Goal: Communication & Community: Answer question/provide support

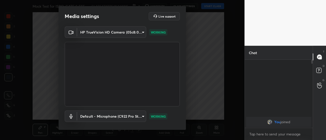
click at [184, 120] on div "HP TrueVision HD Camera (05c8:03d2) 35c4a768e563fe6e1c903404e246e02083655b096a1…" at bounding box center [122, 83] width 127 height 114
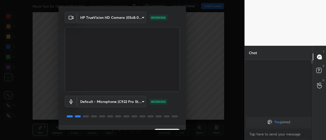
scroll to position [26, 0]
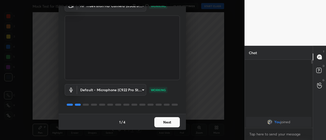
click at [163, 122] on button "Next" at bounding box center [166, 122] width 25 height 10
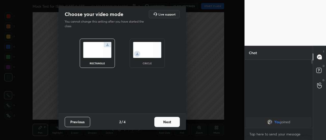
scroll to position [0, 0]
click at [170, 122] on button "Next" at bounding box center [166, 122] width 25 height 10
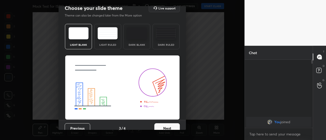
scroll to position [12, 0]
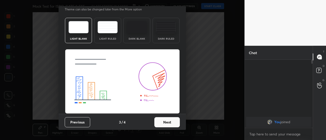
click at [169, 123] on button "Next" at bounding box center [166, 122] width 25 height 10
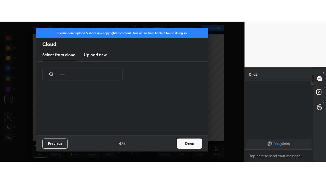
scroll to position [48, 163]
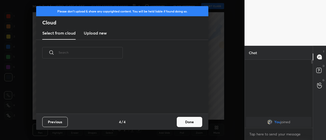
click at [193, 122] on button "Done" at bounding box center [189, 122] width 25 height 10
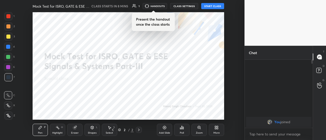
click at [215, 129] on icon at bounding box center [215, 128] width 1 height 1
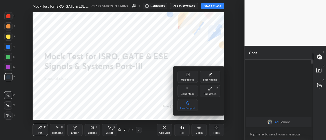
click at [209, 90] on icon at bounding box center [208, 89] width 1 height 1
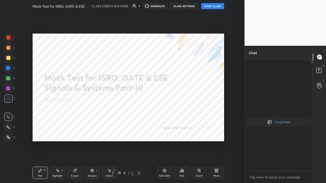
scroll to position [67, 66]
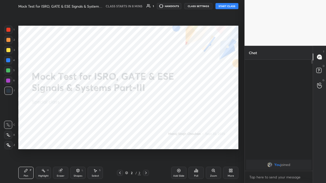
click at [223, 7] on button "START CLASS" at bounding box center [226, 6] width 23 height 6
click at [176, 7] on span "mute" at bounding box center [176, 6] width 7 height 4
click at [7, 30] on div at bounding box center [8, 30] width 4 height 4
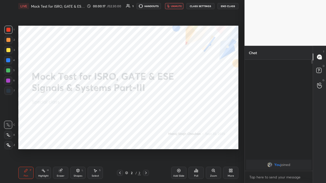
click at [9, 140] on icon at bounding box center [8, 145] width 5 height 4
click at [62, 140] on div "Eraser" at bounding box center [60, 173] width 15 height 12
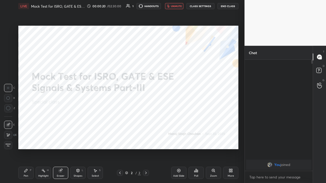
click at [77, 140] on div "Shapes L" at bounding box center [77, 173] width 15 height 12
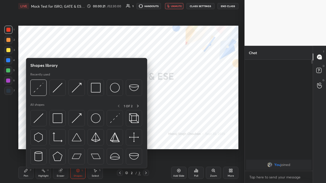
click at [60, 140] on div "Eraser" at bounding box center [60, 173] width 15 height 12
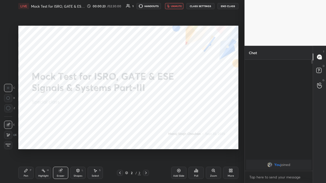
click at [5, 140] on span "Erase all" at bounding box center [8, 145] width 8 height 4
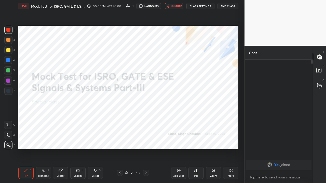
click at [8, 136] on icon at bounding box center [8, 135] width 5 height 4
click at [9, 140] on icon at bounding box center [8, 145] width 5 height 4
click at [60, 140] on div "Eraser" at bounding box center [61, 176] width 8 height 3
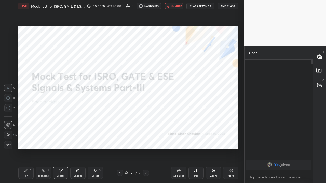
click at [7, 135] on icon at bounding box center [8, 135] width 3 height 3
click at [26, 140] on div "Pen P" at bounding box center [25, 173] width 15 height 12
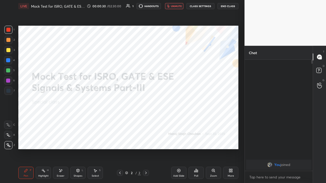
click at [26, 140] on div "Pen P" at bounding box center [25, 173] width 15 height 12
click at [8, 124] on icon at bounding box center [8, 125] width 5 height 4
click at [7, 140] on icon at bounding box center [8, 145] width 5 height 4
click at [96, 140] on div "Select S" at bounding box center [95, 173] width 15 height 12
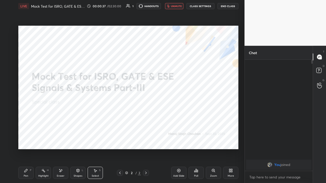
click at [26, 140] on icon at bounding box center [26, 171] width 4 height 4
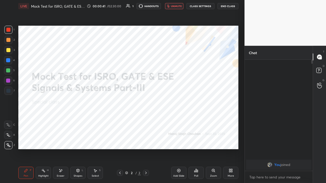
click at [61, 140] on div "Eraser" at bounding box center [60, 173] width 15 height 12
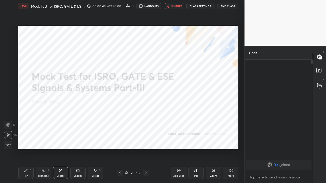
click at [24, 140] on icon at bounding box center [25, 170] width 3 height 3
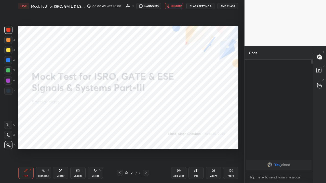
click at [228, 140] on icon at bounding box center [230, 171] width 4 height 4
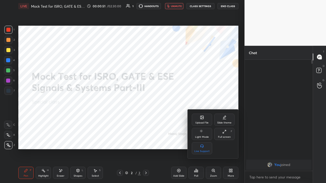
click at [202, 119] on icon at bounding box center [201, 117] width 3 height 3
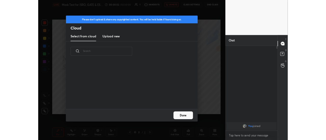
scroll to position [63, 163]
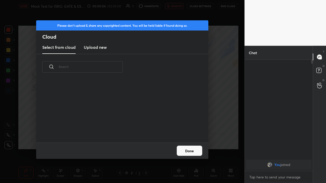
click at [94, 47] on h3 "Upload new" at bounding box center [95, 47] width 23 height 6
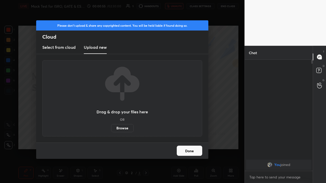
click at [124, 128] on label "Browse" at bounding box center [122, 128] width 23 height 8
click at [111, 128] on input "Browse" at bounding box center [111, 128] width 0 height 8
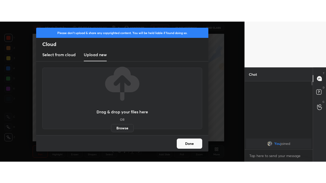
scroll to position [2, 2]
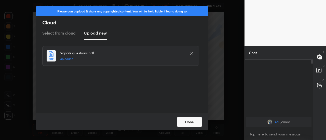
click at [190, 123] on button "Done" at bounding box center [189, 122] width 25 height 10
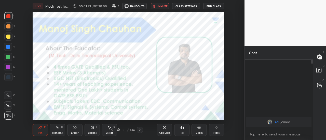
click at [217, 130] on div "More" at bounding box center [216, 130] width 15 height 12
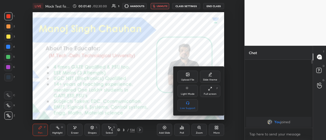
click at [209, 91] on div "Full screen F" at bounding box center [210, 91] width 20 height 12
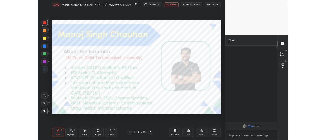
scroll to position [67, 66]
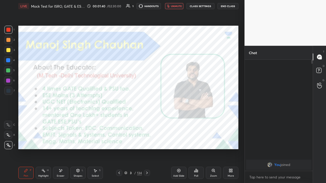
type textarea "x"
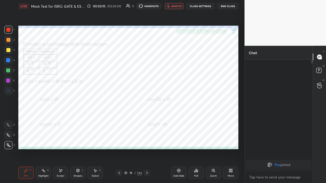
click at [175, 6] on span "unmute" at bounding box center [176, 6] width 11 height 4
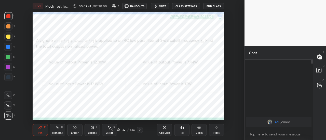
scroll to position [2, 2]
type textarea "x"
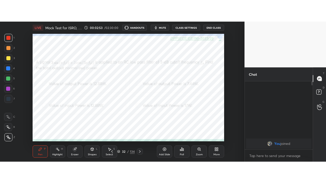
scroll to position [25330, 25214]
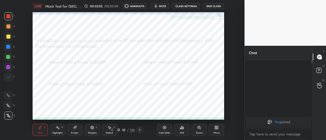
click at [215, 129] on icon at bounding box center [215, 128] width 1 height 1
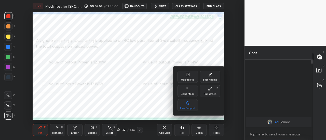
click at [210, 91] on div "Full screen F" at bounding box center [210, 91] width 20 height 12
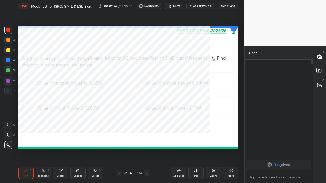
scroll to position [67, 66]
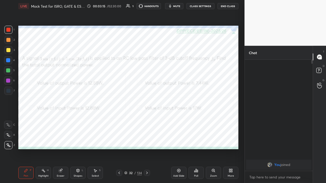
click at [198, 140] on div "Poll" at bounding box center [195, 173] width 15 height 12
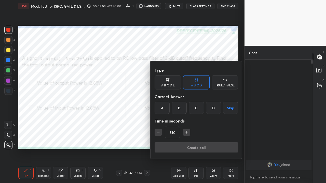
click at [231, 108] on button "Skip" at bounding box center [230, 108] width 15 height 12
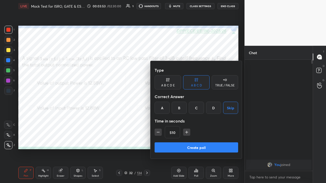
click at [213, 140] on button "Create poll" at bounding box center [195, 147] width 83 height 10
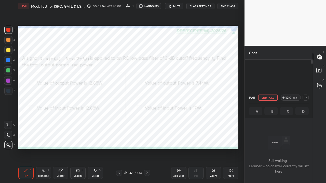
scroll to position [41, 66]
click at [306, 97] on icon at bounding box center [305, 98] width 4 height 4
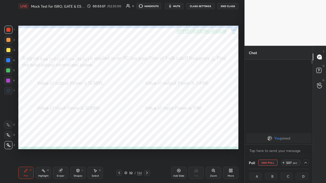
click at [60, 140] on icon at bounding box center [60, 170] width 3 height 3
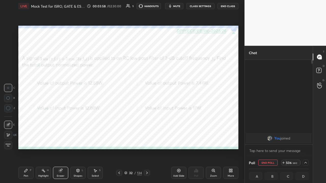
click at [7, 135] on icon at bounding box center [8, 135] width 4 height 4
click at [177, 7] on span "mute" at bounding box center [176, 6] width 7 height 4
click at [28, 140] on div "Pen P" at bounding box center [25, 173] width 15 height 12
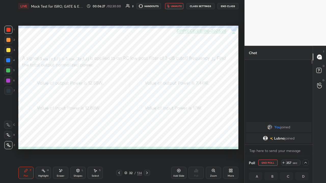
click at [61, 140] on icon at bounding box center [61, 171] width 4 height 4
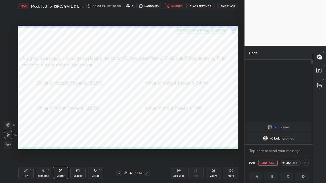
click at [27, 140] on icon at bounding box center [25, 170] width 3 height 3
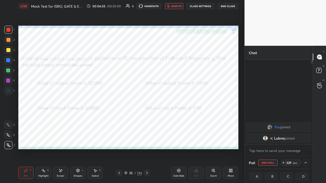
click at [60, 140] on div "Eraser" at bounding box center [61, 176] width 8 height 3
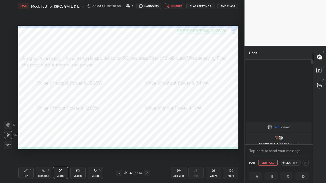
click at [26, 140] on icon at bounding box center [26, 171] width 4 height 4
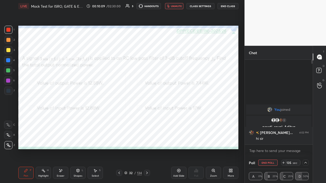
click at [62, 140] on div "Eraser" at bounding box center [61, 176] width 8 height 3
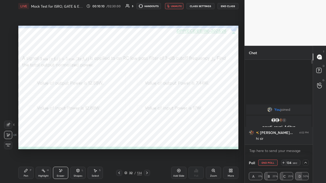
click at [28, 140] on div "Pen P" at bounding box center [25, 173] width 15 height 12
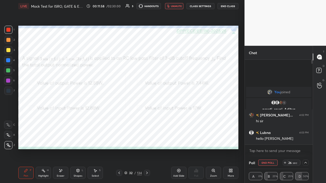
click at [8, 70] on div at bounding box center [8, 70] width 4 height 4
click at [176, 7] on span "unmute" at bounding box center [176, 6] width 11 height 4
click at [146, 140] on icon at bounding box center [147, 173] width 4 height 4
click at [177, 7] on span "mute" at bounding box center [176, 6] width 7 height 4
click at [306, 140] on icon at bounding box center [305, 163] width 4 height 4
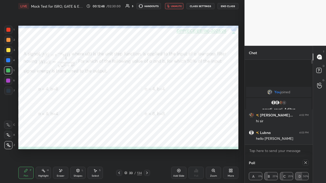
type textarea "x"
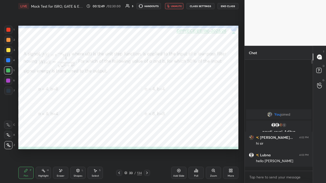
scroll to position [0, 0]
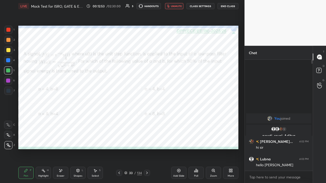
click at [195, 140] on div "Poll" at bounding box center [195, 173] width 15 height 12
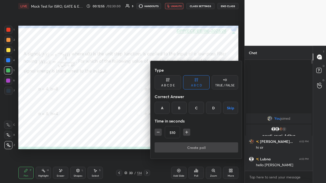
click at [186, 132] on icon "button" at bounding box center [186, 132] width 0 height 3
type input "525"
click at [230, 108] on button "Skip" at bounding box center [230, 108] width 15 height 12
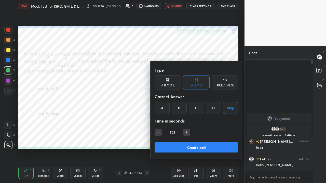
click at [210, 140] on button "Create poll" at bounding box center [195, 147] width 83 height 10
type textarea "x"
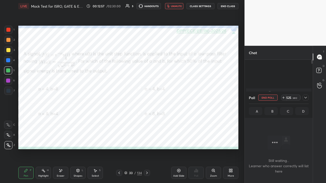
scroll to position [41, 66]
click at [303, 98] on icon at bounding box center [305, 98] width 4 height 4
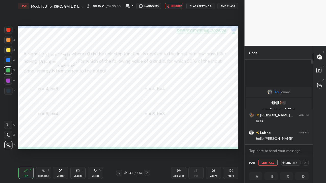
click at [60, 140] on div "Eraser" at bounding box center [60, 173] width 15 height 12
click at [26, 140] on icon at bounding box center [26, 171] width 4 height 4
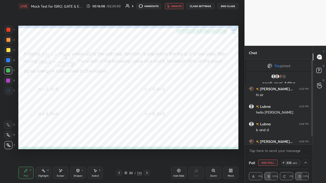
scroll to position [14, 0]
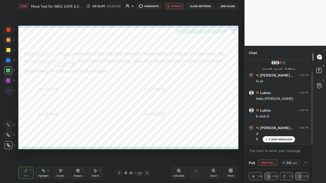
click at [228, 6] on button "End Class" at bounding box center [227, 6] width 21 height 6
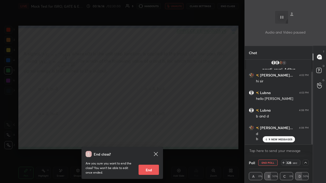
click at [192, 43] on div "End class? Are you sure you want to end the class? You won’t be able to edit on…" at bounding box center [122, 91] width 244 height 183
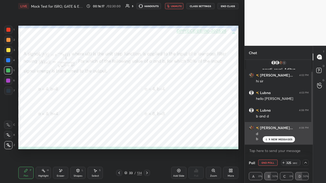
click at [283, 139] on p "9 NEW MESSAGES" at bounding box center [280, 139] width 24 height 3
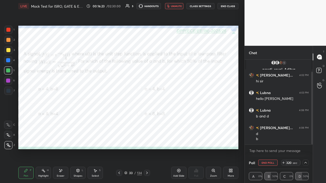
click at [172, 6] on span "unmute" at bounding box center [176, 6] width 11 height 4
click at [176, 7] on span "mute" at bounding box center [176, 6] width 7 height 4
click at [62, 140] on icon at bounding box center [61, 171] width 4 height 4
click at [26, 140] on div "Pen P" at bounding box center [25, 173] width 15 height 12
click at [8, 28] on div at bounding box center [8, 30] width 4 height 4
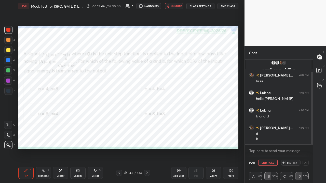
click at [173, 8] on span "unmute" at bounding box center [176, 6] width 11 height 4
click at [176, 6] on span "mute" at bounding box center [176, 6] width 7 height 4
click at [178, 7] on span "unmute" at bounding box center [176, 6] width 11 height 4
click at [176, 7] on span "mute" at bounding box center [176, 6] width 7 height 4
click at [9, 80] on div at bounding box center [8, 81] width 4 height 4
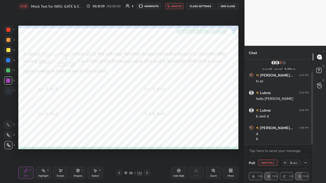
click at [176, 7] on span "unmute" at bounding box center [176, 6] width 11 height 4
click at [305, 140] on icon at bounding box center [305, 163] width 3 height 3
type textarea "x"
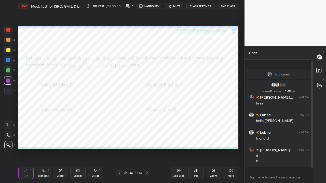
scroll to position [2, 2]
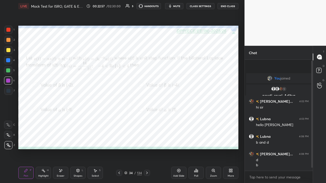
click at [195, 140] on icon at bounding box center [194, 171] width 1 height 1
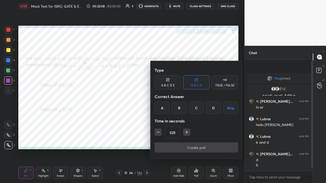
click at [186, 133] on icon "button" at bounding box center [186, 132] width 0 height 3
type input "540"
click at [228, 108] on button "Skip" at bounding box center [230, 108] width 15 height 12
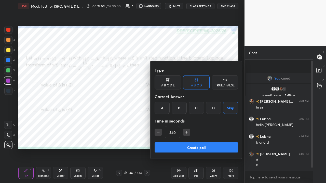
click at [212, 140] on button "Create poll" at bounding box center [195, 147] width 83 height 10
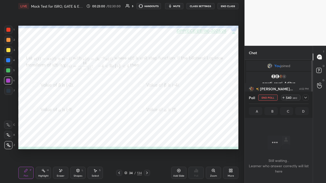
scroll to position [41, 66]
click at [306, 98] on icon at bounding box center [305, 98] width 4 height 4
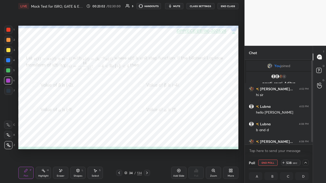
click at [8, 30] on div at bounding box center [8, 30] width 4 height 4
click at [177, 7] on span "mute" at bounding box center [176, 6] width 7 height 4
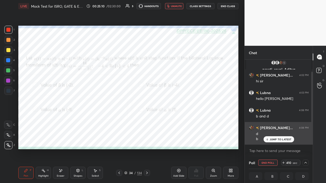
click at [272, 140] on p "JUMP TO LATEST" at bounding box center [280, 139] width 22 height 3
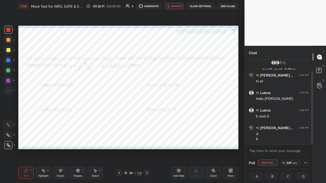
click at [226, 6] on button "End Class" at bounding box center [227, 6] width 21 height 6
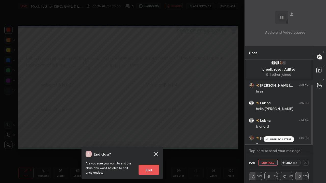
scroll to position [36, 0]
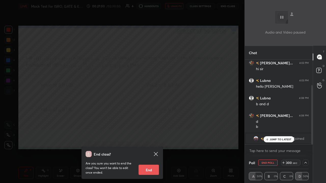
click at [101, 126] on div "End class? Are you sure you want to end the class? You won’t be able to edit on…" at bounding box center [122, 91] width 244 height 183
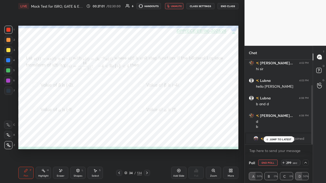
click at [264, 136] on div "grid" at bounding box center [262, 138] width 4 height 5
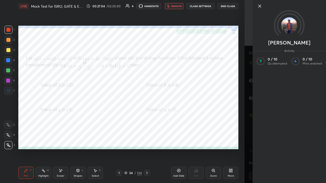
click at [257, 6] on icon at bounding box center [259, 6] width 6 height 6
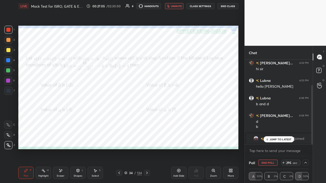
click at [280, 137] on div "JUMP TO LATEST" at bounding box center [278, 139] width 31 height 6
click at [224, 6] on button "End Class" at bounding box center [227, 6] width 21 height 6
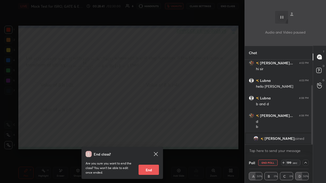
click at [67, 131] on div "End class? Are you sure you want to end the class? You won’t be able to edit on…" at bounding box center [122, 91] width 244 height 183
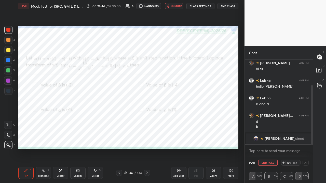
click at [173, 6] on span "unmute" at bounding box center [176, 6] width 11 height 4
click at [146, 140] on icon at bounding box center [147, 173] width 4 height 4
click at [147, 140] on icon at bounding box center [147, 173] width 4 height 4
click at [119, 140] on icon at bounding box center [119, 173] width 4 height 4
click at [177, 6] on span "mute" at bounding box center [176, 6] width 7 height 4
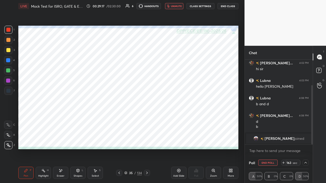
click at [8, 59] on div at bounding box center [8, 60] width 4 height 4
click at [77, 140] on div "Shapes" at bounding box center [78, 176] width 9 height 3
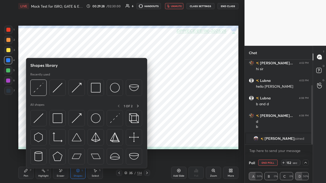
click at [37, 119] on img at bounding box center [39, 118] width 10 height 10
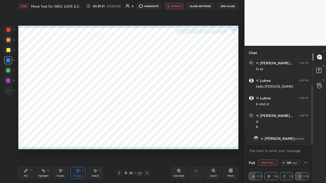
click at [26, 140] on icon at bounding box center [26, 171] width 4 height 4
click at [8, 71] on div at bounding box center [8, 70] width 4 height 4
click at [7, 61] on div at bounding box center [8, 60] width 4 height 4
click at [7, 81] on div at bounding box center [8, 81] width 4 height 4
click at [304, 140] on icon at bounding box center [305, 163] width 4 height 4
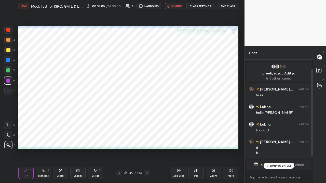
scroll to position [2, 2]
click at [174, 6] on span "unmute" at bounding box center [176, 6] width 11 height 4
click at [272, 140] on p "JUMP TO LATEST" at bounding box center [280, 165] width 22 height 3
click at [174, 6] on span "mute" at bounding box center [176, 6] width 7 height 4
click at [8, 71] on div at bounding box center [8, 70] width 4 height 4
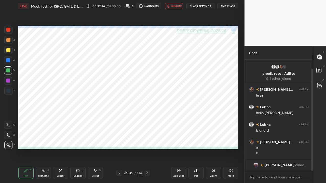
click at [173, 5] on span "unmute" at bounding box center [176, 6] width 11 height 4
click at [176, 6] on span "mute" at bounding box center [176, 6] width 7 height 4
click at [173, 6] on span "unmute" at bounding box center [176, 6] width 11 height 4
click at [176, 6] on span "mute" at bounding box center [176, 6] width 7 height 4
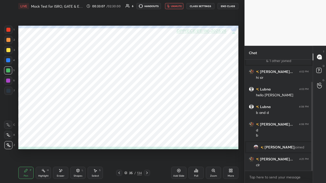
scroll to position [45, 0]
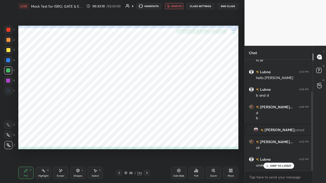
click at [172, 7] on span "unmute" at bounding box center [176, 6] width 11 height 4
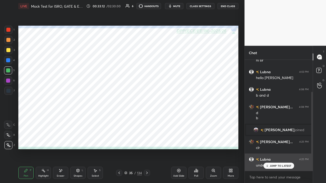
click at [277, 140] on p "JUMP TO LATEST" at bounding box center [280, 165] width 22 height 3
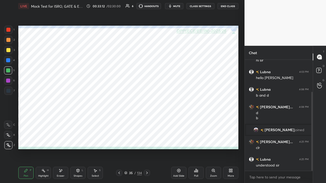
click at [281, 130] on span "[PERSON_NAME]" at bounding box center [279, 130] width 30 height 4
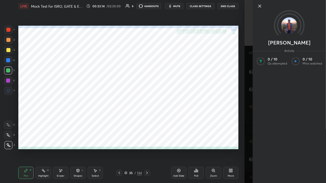
click at [260, 7] on icon at bounding box center [259, 6] width 3 height 3
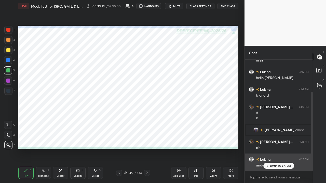
click at [268, 140] on icon at bounding box center [266, 165] width 3 height 3
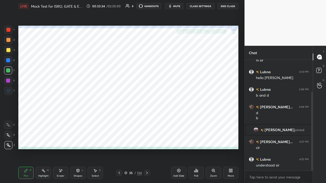
click at [178, 5] on span "mute" at bounding box center [176, 6] width 7 height 4
click at [175, 7] on span "unmute" at bounding box center [176, 6] width 11 height 4
click at [148, 140] on icon at bounding box center [147, 173] width 4 height 4
click at [118, 140] on icon at bounding box center [119, 173] width 4 height 4
click at [179, 140] on icon at bounding box center [178, 170] width 3 height 3
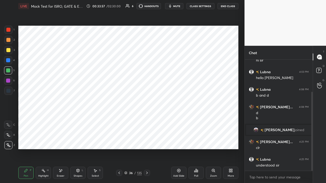
click at [6, 60] on div at bounding box center [8, 60] width 4 height 4
click at [176, 7] on span "mute" at bounding box center [176, 6] width 7 height 4
click at [77, 140] on div "Shapes" at bounding box center [78, 176] width 9 height 3
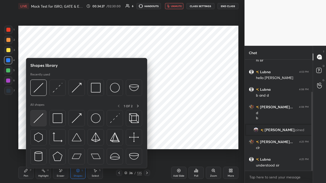
click at [37, 119] on img at bounding box center [39, 118] width 10 height 10
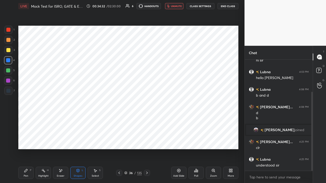
click at [26, 140] on icon at bounding box center [26, 171] width 4 height 4
click at [8, 71] on div at bounding box center [8, 70] width 4 height 4
click at [78, 140] on div "Shapes" at bounding box center [78, 176] width 9 height 3
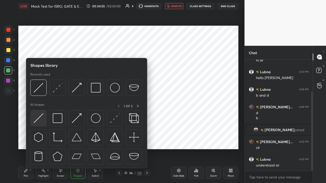
click at [39, 118] on img at bounding box center [39, 118] width 10 height 10
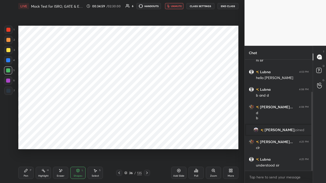
click at [25, 140] on icon at bounding box center [26, 171] width 4 height 4
click at [77, 140] on div "Shapes" at bounding box center [78, 176] width 9 height 3
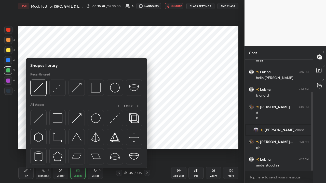
click at [39, 118] on img at bounding box center [39, 118] width 10 height 10
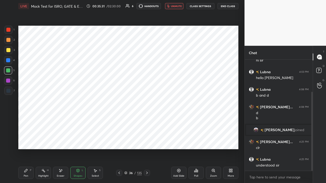
click at [27, 140] on div "Pen P" at bounding box center [25, 173] width 15 height 12
click at [77, 140] on div "Shapes L" at bounding box center [77, 173] width 15 height 12
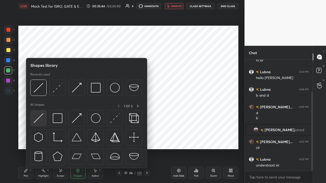
click at [40, 118] on img at bounding box center [39, 118] width 10 height 10
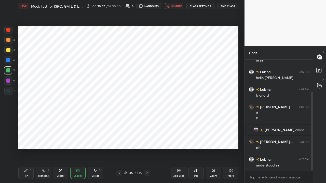
click at [26, 140] on icon at bounding box center [25, 170] width 3 height 3
click at [8, 81] on div at bounding box center [8, 81] width 4 height 4
click at [78, 140] on div "Shapes" at bounding box center [78, 176] width 9 height 3
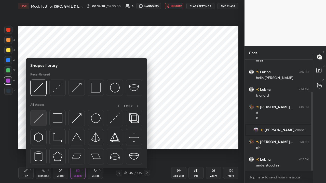
click at [40, 119] on img at bounding box center [39, 118] width 10 height 10
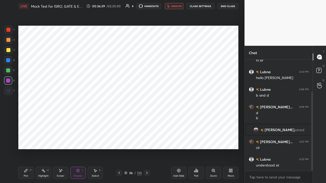
click at [77, 140] on div "Shapes" at bounding box center [78, 176] width 9 height 3
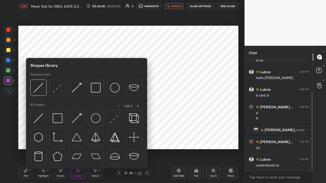
click at [56, 86] on img at bounding box center [58, 88] width 10 height 10
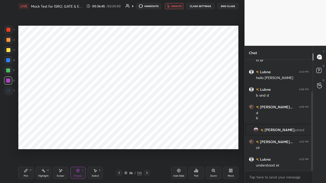
click at [27, 140] on icon at bounding box center [25, 170] width 3 height 3
click at [79, 140] on icon at bounding box center [78, 170] width 3 height 3
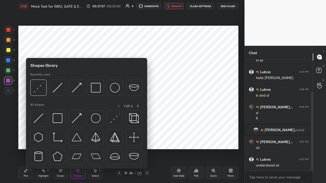
click at [56, 120] on img at bounding box center [58, 118] width 10 height 10
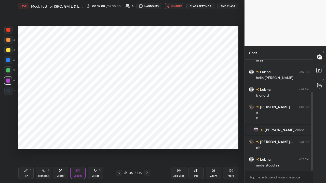
click at [8, 29] on div at bounding box center [8, 30] width 4 height 4
click at [174, 8] on span "unmute" at bounding box center [176, 6] width 11 height 4
click at [118, 140] on icon at bounding box center [119, 173] width 4 height 4
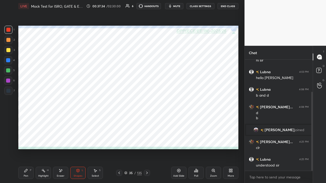
click at [118, 140] on icon at bounding box center [119, 173] width 4 height 4
click at [26, 140] on div "Pen P" at bounding box center [25, 173] width 15 height 12
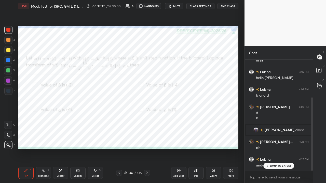
scroll to position [57, 0]
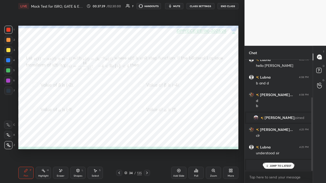
click at [275, 140] on p "JUMP TO LATEST" at bounding box center [280, 165] width 22 height 3
click at [176, 7] on span "mute" at bounding box center [176, 6] width 7 height 4
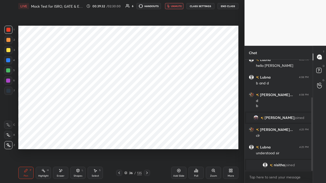
click at [174, 7] on span "unmute" at bounding box center [176, 6] width 11 height 4
click at [177, 7] on span "mute" at bounding box center [176, 6] width 7 height 4
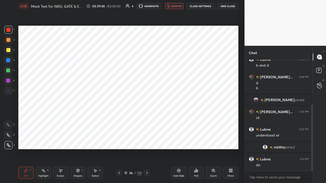
click at [274, 140] on span "nisitha" at bounding box center [278, 147] width 11 height 4
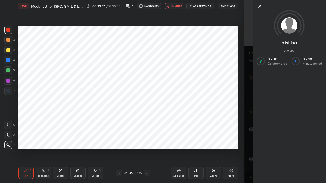
click at [258, 7] on icon at bounding box center [259, 6] width 3 height 3
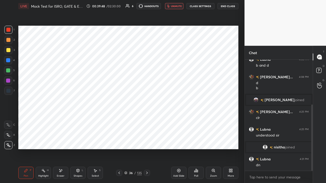
click at [147, 140] on icon at bounding box center [147, 173] width 4 height 4
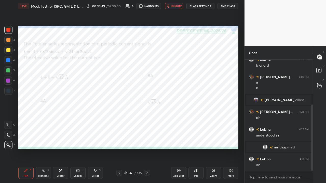
click at [175, 6] on span "unmute" at bounding box center [176, 6] width 11 height 4
click at [175, 5] on span "mute" at bounding box center [176, 6] width 7 height 4
click at [196, 140] on icon at bounding box center [196, 171] width 4 height 4
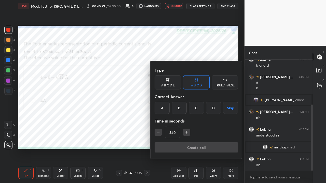
click at [178, 109] on div "B" at bounding box center [178, 108] width 15 height 12
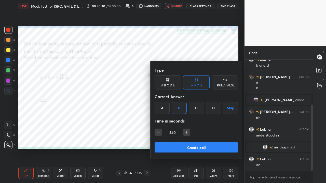
click at [191, 140] on button "Create poll" at bounding box center [195, 147] width 83 height 10
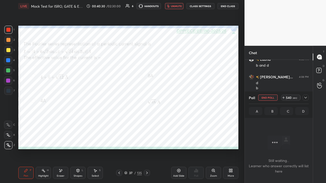
scroll to position [41, 66]
click at [306, 97] on icon at bounding box center [305, 98] width 4 height 4
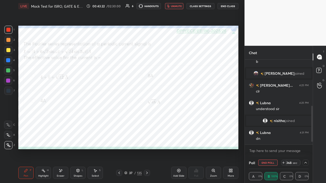
scroll to position [119, 0]
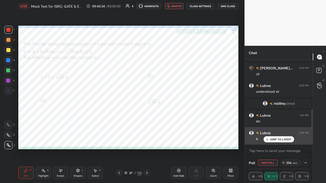
click at [283, 140] on div "JUMP TO LATEST" at bounding box center [278, 139] width 31 height 6
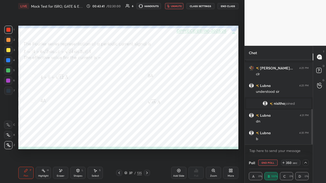
click at [177, 6] on span "unmute" at bounding box center [176, 6] width 11 height 4
click at [304, 140] on icon at bounding box center [305, 163] width 4 height 4
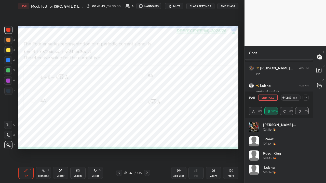
scroll to position [60, 58]
click at [305, 98] on icon at bounding box center [305, 98] width 4 height 4
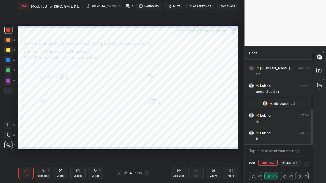
scroll to position [0, 2]
click at [8, 60] on div at bounding box center [8, 60] width 4 height 4
click at [60, 140] on div "Eraser" at bounding box center [61, 176] width 8 height 3
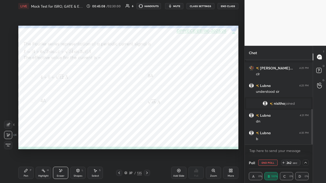
click at [28, 140] on div "Pen P" at bounding box center [25, 173] width 15 height 12
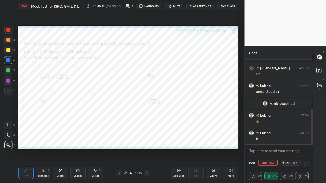
click at [76, 140] on div "Shapes L" at bounding box center [77, 173] width 15 height 12
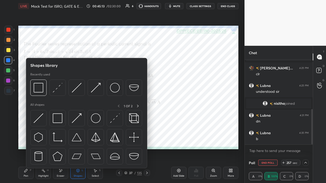
click at [113, 121] on img at bounding box center [115, 118] width 10 height 10
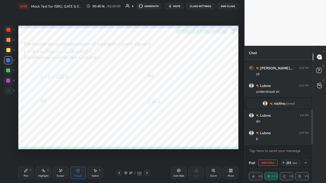
click at [27, 140] on icon at bounding box center [26, 171] width 4 height 4
click at [80, 140] on div "Shapes" at bounding box center [78, 176] width 9 height 3
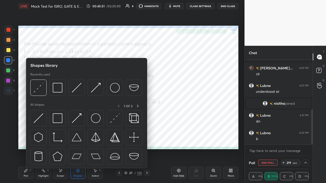
click at [38, 118] on img at bounding box center [39, 118] width 10 height 10
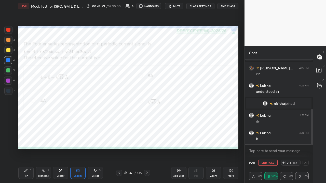
click at [25, 140] on icon at bounding box center [25, 170] width 3 height 3
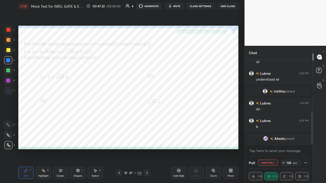
scroll to position [137, 0]
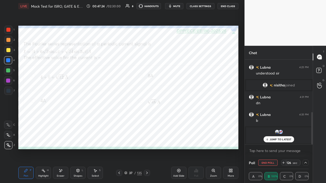
click at [277, 139] on p "JUMP TO LATEST" at bounding box center [280, 139] width 22 height 3
click at [8, 81] on div at bounding box center [8, 81] width 4 height 4
click at [9, 69] on div at bounding box center [8, 70] width 4 height 4
click at [177, 6] on span "mute" at bounding box center [176, 6] width 7 height 4
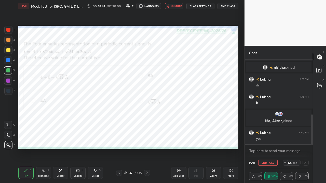
click at [173, 6] on span "unmute" at bounding box center [176, 6] width 11 height 4
click at [177, 6] on span "mute" at bounding box center [176, 6] width 7 height 4
click at [145, 140] on icon at bounding box center [147, 173] width 4 height 4
click at [268, 140] on button "End Poll" at bounding box center [267, 163] width 19 height 6
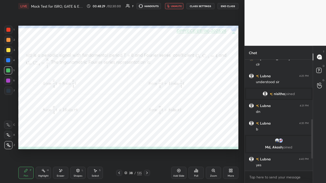
scroll to position [2, 2]
click at [196, 140] on div "Poll" at bounding box center [195, 173] width 15 height 12
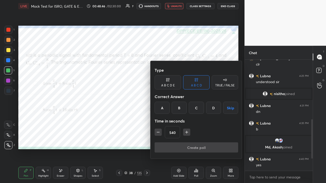
click at [195, 108] on div "C" at bounding box center [195, 108] width 15 height 12
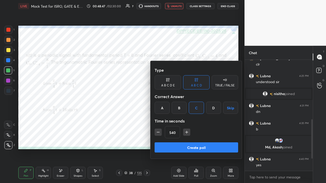
click at [197, 140] on button "Create poll" at bounding box center [195, 147] width 83 height 10
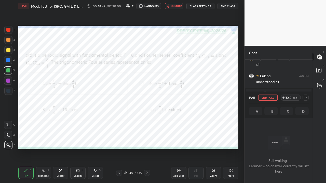
scroll to position [41, 66]
click at [306, 98] on icon at bounding box center [305, 98] width 3 height 2
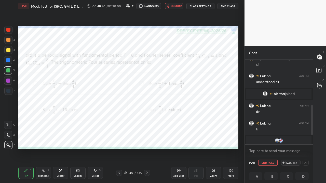
click at [224, 7] on button "End Class" at bounding box center [227, 6] width 21 height 6
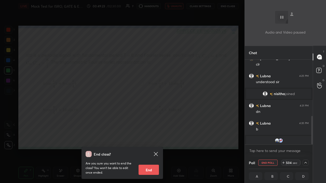
scroll to position [167, 0]
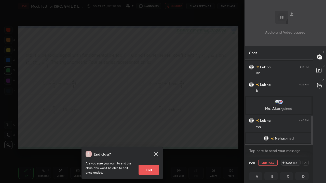
click at [279, 138] on span "Neha" at bounding box center [278, 138] width 9 height 4
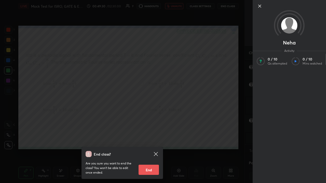
click at [259, 6] on icon at bounding box center [259, 6] width 3 height 3
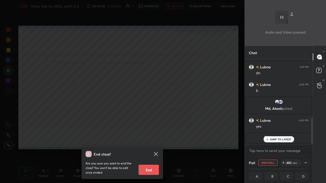
scroll to position [184, 0]
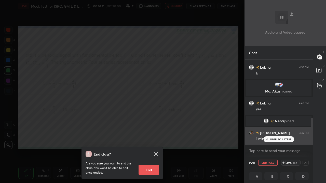
click at [270, 140] on p "JUMP TO LATEST" at bounding box center [280, 139] width 22 height 3
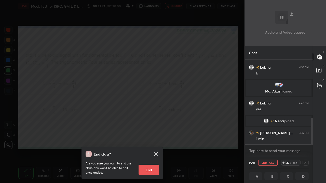
click at [128, 115] on div "End class? Are you sure you want to end the class? You won’t be able to edit on…" at bounding box center [122, 91] width 244 height 183
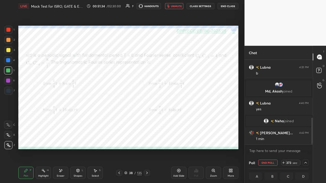
click at [172, 7] on span "unmute" at bounding box center [176, 6] width 11 height 4
click at [145, 140] on icon at bounding box center [147, 173] width 4 height 4
click at [118, 140] on icon at bounding box center [119, 173] width 4 height 4
click at [178, 140] on icon at bounding box center [179, 171] width 4 height 4
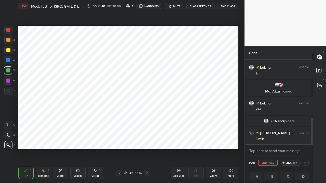
click at [8, 30] on div at bounding box center [8, 30] width 4 height 4
click at [8, 60] on div at bounding box center [8, 60] width 4 height 4
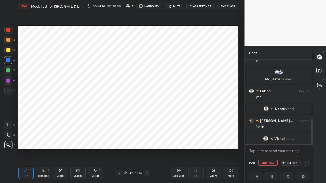
click at [116, 140] on div at bounding box center [119, 173] width 6 height 6
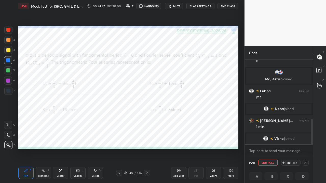
click at [176, 7] on span "mute" at bounding box center [176, 6] width 7 height 4
click at [147, 140] on icon at bounding box center [147, 173] width 2 height 3
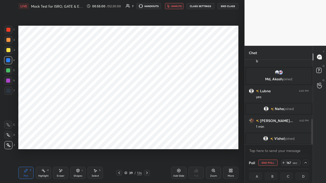
click at [174, 7] on span "unmute" at bounding box center [176, 6] width 11 height 4
click at [78, 140] on div "Shapes L" at bounding box center [77, 173] width 15 height 12
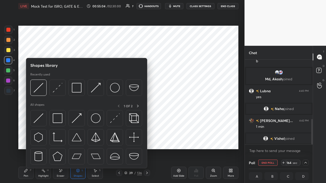
click at [111, 120] on img at bounding box center [115, 118] width 10 height 10
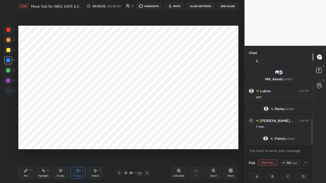
click at [8, 70] on div at bounding box center [8, 70] width 4 height 4
click at [26, 140] on div "Pen P" at bounding box center [25, 173] width 15 height 12
click at [176, 6] on span "mute" at bounding box center [176, 6] width 7 height 4
click at [79, 140] on icon at bounding box center [78, 171] width 4 height 4
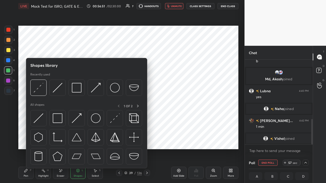
click at [38, 120] on img at bounding box center [39, 118] width 10 height 10
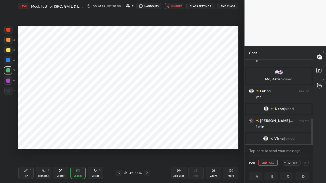
click at [23, 140] on div "Pen P" at bounding box center [25, 173] width 15 height 12
click at [178, 6] on span "unmute" at bounding box center [176, 6] width 11 height 4
click at [304, 140] on icon at bounding box center [305, 163] width 4 height 4
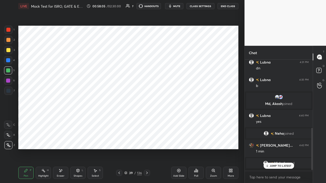
scroll to position [2, 2]
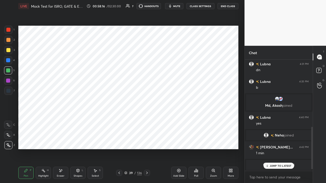
click at [274, 140] on p "JUMP TO LATEST" at bounding box center [280, 165] width 22 height 3
click at [118, 140] on icon at bounding box center [119, 173] width 4 height 4
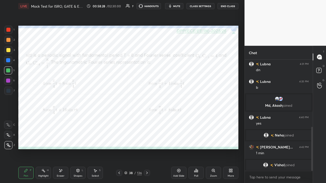
click at [9, 31] on div at bounding box center [8, 30] width 4 height 4
click at [146, 140] on div at bounding box center [147, 173] width 6 height 6
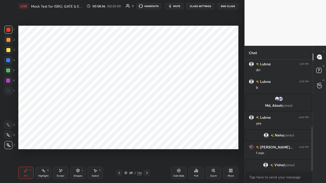
click at [174, 7] on span "mute" at bounding box center [176, 6] width 7 height 4
click at [226, 7] on button "End Class" at bounding box center [227, 6] width 21 height 6
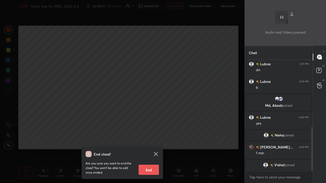
click at [226, 7] on div "End class? Are you sure you want to end the class? You won’t be able to edit on…" at bounding box center [122, 91] width 244 height 183
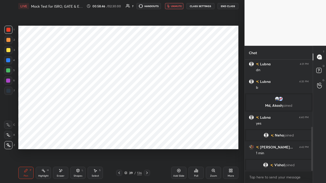
scroll to position [188, 0]
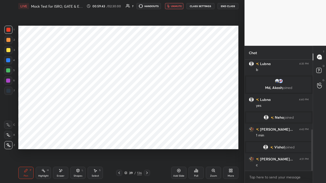
click at [174, 6] on span "unmute" at bounding box center [176, 6] width 11 height 4
click at [146, 140] on icon at bounding box center [147, 173] width 4 height 4
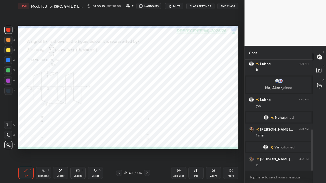
click at [195, 140] on div "Poll" at bounding box center [195, 173] width 15 height 12
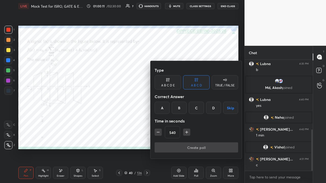
click at [180, 109] on div "B" at bounding box center [178, 108] width 15 height 12
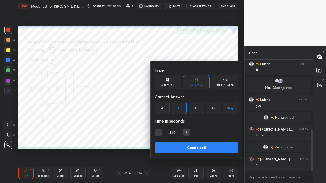
click at [186, 140] on button "Create poll" at bounding box center [195, 147] width 83 height 10
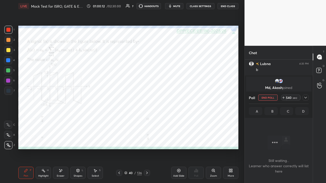
scroll to position [41, 66]
click at [303, 98] on div at bounding box center [305, 98] width 6 height 6
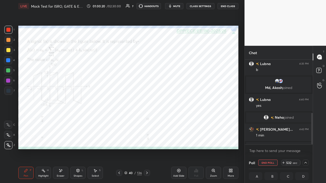
click at [177, 6] on span "mute" at bounding box center [176, 6] width 7 height 4
click at [175, 7] on span "unmute" at bounding box center [176, 6] width 11 height 4
click at [175, 6] on span "mute" at bounding box center [176, 6] width 7 height 4
click at [285, 140] on icon at bounding box center [283, 163] width 4 height 4
click at [283, 140] on icon at bounding box center [283, 163] width 0 height 2
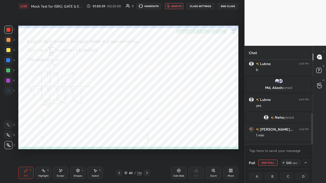
click at [226, 7] on button "End Class" at bounding box center [227, 6] width 21 height 6
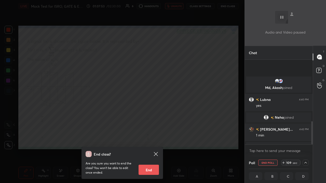
scroll to position [226, 0]
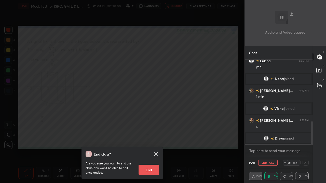
click at [150, 54] on div "End class? Are you sure you want to end the class? You won’t be able to edit on…" at bounding box center [122, 91] width 244 height 183
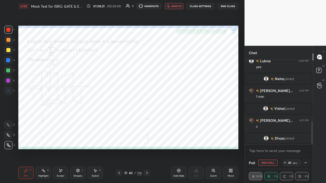
click at [226, 6] on button "End Class" at bounding box center [227, 6] width 21 height 6
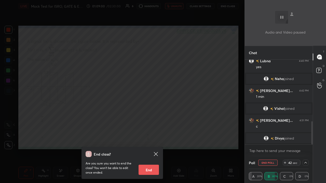
scroll to position [236, 0]
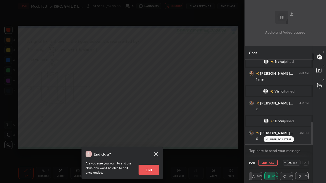
click at [103, 132] on div "End class? Are you sure you want to end the class? You won’t be able to edit on…" at bounding box center [122, 91] width 244 height 183
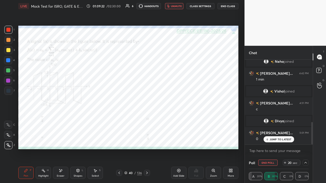
click at [173, 8] on span "unmute" at bounding box center [176, 6] width 11 height 4
click at [59, 140] on div "Eraser" at bounding box center [61, 176] width 8 height 3
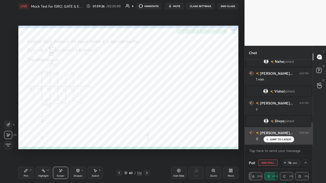
click at [274, 139] on p "JUMP TO LATEST" at bounding box center [280, 139] width 22 height 3
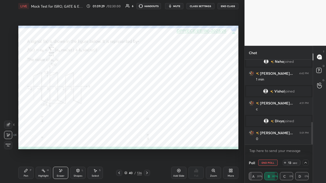
click at [26, 140] on div "Pen" at bounding box center [26, 176] width 5 height 3
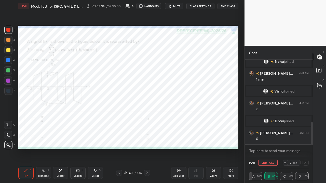
click at [9, 61] on div at bounding box center [8, 60] width 4 height 4
click at [304, 140] on icon at bounding box center [305, 163] width 3 height 3
type textarea "x"
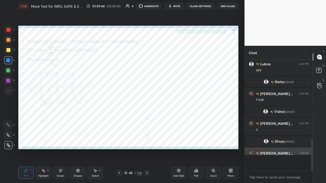
scroll to position [2, 2]
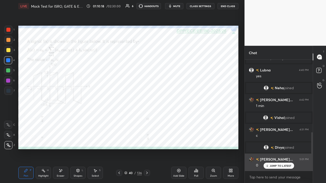
click at [274, 140] on p "JUMP TO LATEST" at bounding box center [280, 165] width 22 height 3
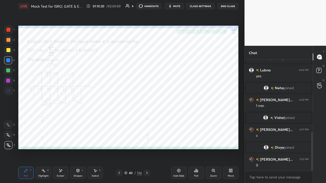
click at [147, 140] on icon at bounding box center [147, 173] width 2 height 3
click at [212, 140] on div "Zoom" at bounding box center [213, 173] width 15 height 12
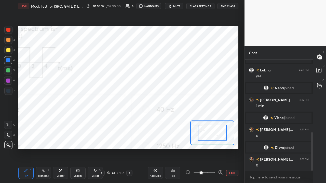
click at [234, 140] on button "EXIT" at bounding box center [232, 173] width 12 height 6
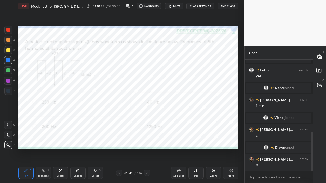
click at [197, 140] on div "Poll" at bounding box center [195, 173] width 15 height 12
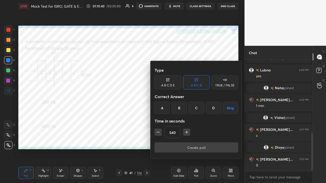
click at [210, 110] on div "D" at bounding box center [213, 108] width 15 height 12
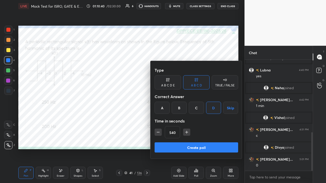
click at [157, 133] on icon "button" at bounding box center [157, 132] width 5 height 5
click at [157, 132] on icon "button" at bounding box center [158, 132] width 3 height 0
click at [157, 132] on icon "button" at bounding box center [157, 132] width 5 height 5
click at [158, 132] on icon "button" at bounding box center [158, 132] width 3 height 0
click at [156, 133] on icon "button" at bounding box center [157, 132] width 5 height 5
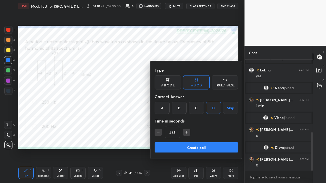
click at [156, 132] on icon "button" at bounding box center [157, 132] width 5 height 5
click at [157, 132] on icon "button" at bounding box center [158, 132] width 3 height 0
click at [157, 132] on icon "button" at bounding box center [157, 132] width 5 height 5
type input "420"
click at [196, 140] on button "Create poll" at bounding box center [195, 147] width 83 height 10
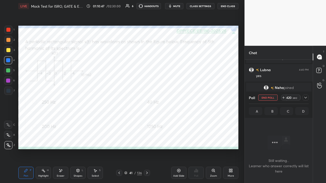
scroll to position [41, 66]
click at [305, 97] on icon at bounding box center [305, 98] width 4 height 4
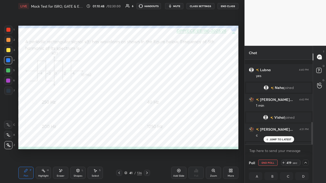
scroll to position [236, 0]
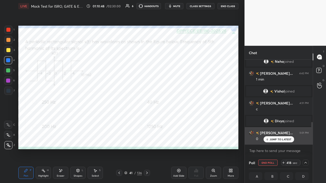
click at [277, 139] on p "JUMP TO LATEST" at bounding box center [280, 139] width 22 height 3
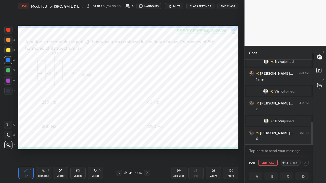
click at [176, 7] on span "mute" at bounding box center [176, 6] width 7 height 4
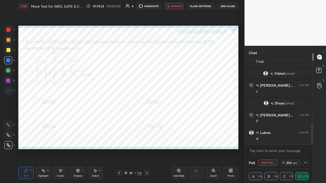
click at [8, 71] on div at bounding box center [8, 70] width 4 height 4
click at [304, 140] on icon at bounding box center [305, 163] width 3 height 2
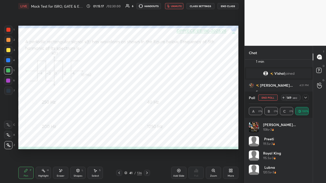
scroll to position [60, 58]
click at [307, 98] on icon at bounding box center [305, 98] width 4 height 4
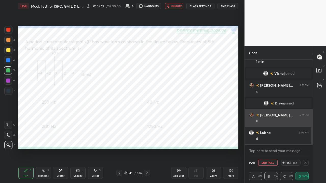
scroll to position [0, 2]
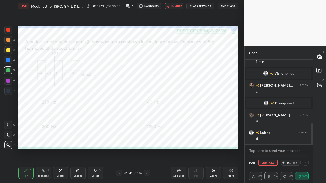
click at [171, 7] on button "unmute" at bounding box center [174, 6] width 18 height 6
click at [8, 31] on div at bounding box center [8, 30] width 4 height 4
click at [145, 140] on icon at bounding box center [147, 173] width 4 height 4
click at [8, 70] on div at bounding box center [8, 70] width 4 height 4
click at [10, 60] on div at bounding box center [8, 60] width 4 height 4
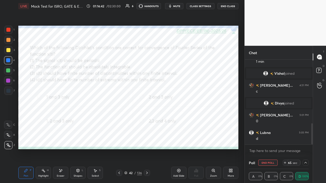
click at [146, 140] on icon at bounding box center [147, 173] width 4 height 4
click at [306, 140] on icon at bounding box center [305, 163] width 4 height 4
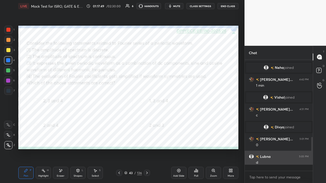
scroll to position [2, 2]
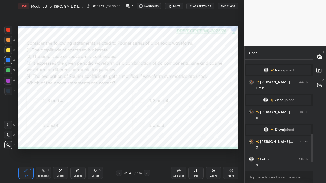
click at [9, 70] on div at bounding box center [8, 70] width 4 height 4
click at [147, 140] on icon at bounding box center [147, 173] width 4 height 4
click at [9, 31] on div at bounding box center [8, 30] width 4 height 4
click at [196, 140] on icon at bounding box center [196, 170] width 1 height 3
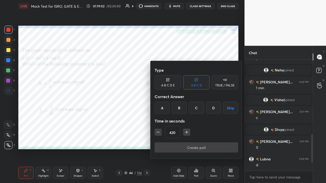
click at [162, 107] on div "A" at bounding box center [161, 108] width 15 height 12
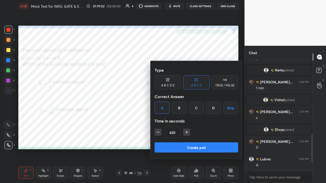
click at [183, 140] on button "Create poll" at bounding box center [195, 147] width 83 height 10
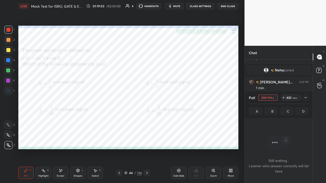
scroll to position [2, 2]
click at [304, 98] on icon at bounding box center [305, 98] width 4 height 4
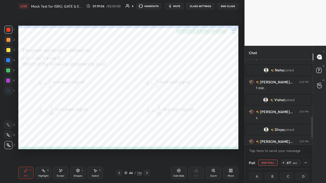
click at [175, 6] on span "mute" at bounding box center [176, 6] width 7 height 4
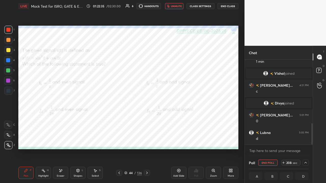
click at [8, 70] on div at bounding box center [8, 70] width 4 height 4
click at [77, 140] on div "Shapes L" at bounding box center [77, 173] width 15 height 12
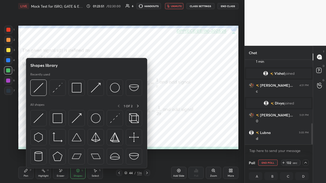
click at [110, 122] on img at bounding box center [115, 118] width 10 height 10
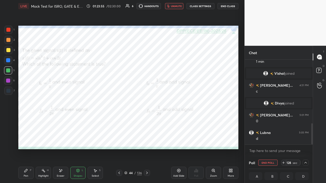
click at [24, 140] on icon at bounding box center [26, 171] width 4 height 4
click at [176, 7] on span "unmute" at bounding box center [176, 6] width 11 height 4
click at [9, 81] on div at bounding box center [8, 81] width 4 height 4
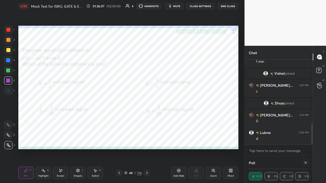
click at [304, 140] on icon at bounding box center [305, 163] width 4 height 4
type textarea "x"
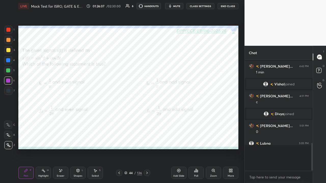
scroll to position [2, 2]
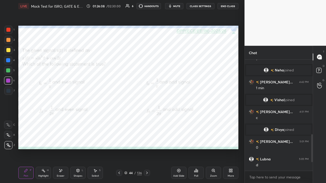
click at [145, 140] on icon at bounding box center [147, 173] width 4 height 4
click at [9, 28] on div at bounding box center [8, 30] width 4 height 4
click at [194, 140] on div "Poll" at bounding box center [195, 173] width 15 height 12
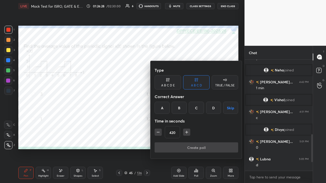
click at [179, 108] on div "B" at bounding box center [178, 108] width 15 height 12
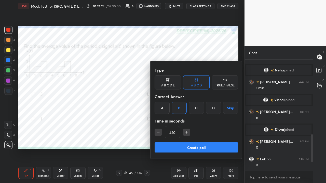
click at [184, 134] on icon "button" at bounding box center [186, 132] width 5 height 5
click at [185, 133] on icon "button" at bounding box center [186, 132] width 5 height 5
click at [185, 132] on icon "button" at bounding box center [186, 132] width 3 height 0
click at [185, 132] on icon "button" at bounding box center [186, 132] width 5 height 5
type input "480"
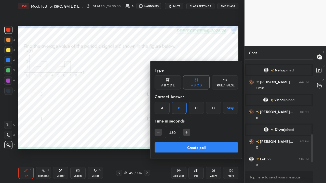
click at [195, 140] on button "Create poll" at bounding box center [195, 147] width 83 height 10
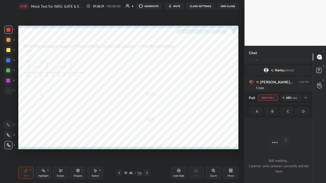
scroll to position [83, 66]
click at [307, 99] on icon at bounding box center [305, 98] width 4 height 4
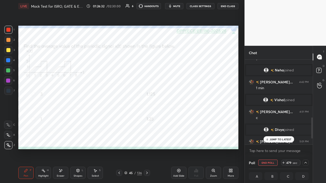
scroll to position [253, 0]
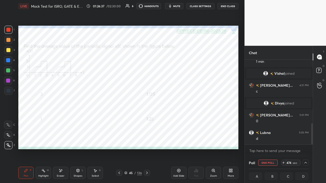
click at [176, 6] on span "mute" at bounding box center [176, 6] width 7 height 4
click at [227, 6] on button "End Class" at bounding box center [227, 6] width 21 height 6
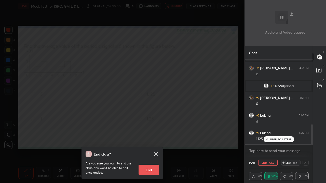
scroll to position [288, 0]
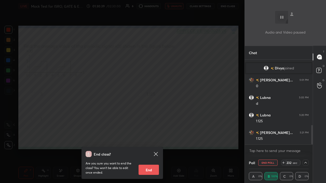
click at [281, 140] on div "Poll End Poll 232 sec" at bounding box center [279, 163] width 60 height 12
click at [283, 140] on icon at bounding box center [283, 163] width 4 height 4
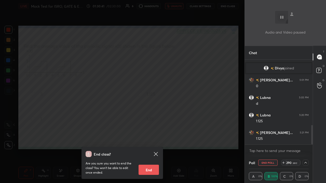
click at [283, 140] on icon at bounding box center [283, 163] width 4 height 4
click at [282, 140] on icon at bounding box center [283, 163] width 4 height 4
click at [281, 140] on div "Poll End Poll 304 sec" at bounding box center [279, 163] width 60 height 12
click at [283, 140] on icon at bounding box center [283, 163] width 0 height 2
click at [284, 140] on icon at bounding box center [283, 163] width 2 height 0
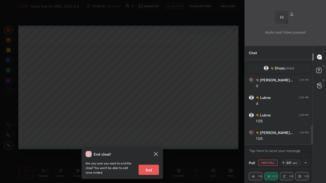
click at [283, 140] on icon at bounding box center [283, 163] width 2 height 0
click at [284, 140] on icon at bounding box center [283, 163] width 4 height 4
click at [65, 123] on div "End class? Are you sure you want to end the class? You won’t be able to edit on…" at bounding box center [122, 91] width 244 height 183
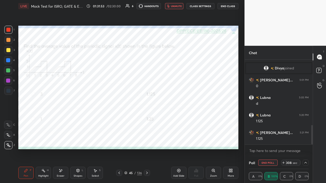
click at [60, 140] on icon at bounding box center [61, 171] width 4 height 4
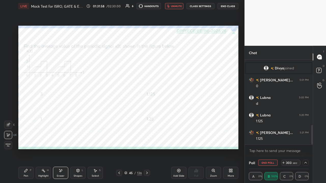
click at [179, 7] on span "unmute" at bounding box center [176, 6] width 11 height 4
click at [304, 140] on icon at bounding box center [305, 163] width 4 height 4
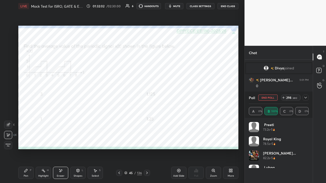
scroll to position [60, 58]
click at [306, 97] on icon at bounding box center [305, 98] width 4 height 4
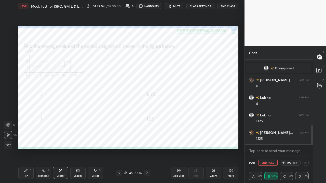
scroll to position [0, 0]
click at [278, 69] on span "Divya" at bounding box center [278, 68] width 9 height 4
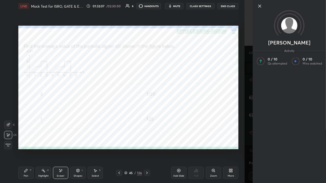
click at [258, 6] on icon at bounding box center [259, 6] width 6 height 6
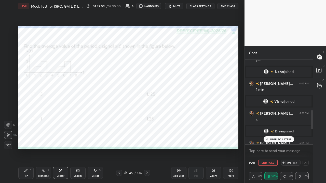
scroll to position [221, 0]
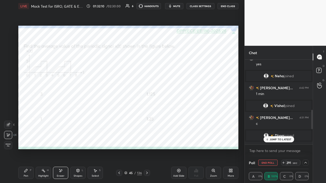
click at [277, 107] on span "Vishal" at bounding box center [279, 106] width 10 height 4
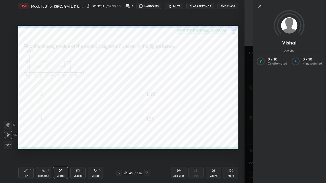
click at [259, 7] on icon at bounding box center [259, 6] width 3 height 3
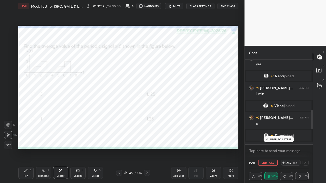
click at [281, 77] on span "Neha" at bounding box center [278, 76] width 9 height 4
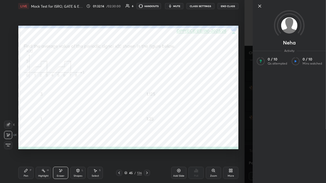
click at [261, 5] on icon at bounding box center [259, 6] width 6 height 6
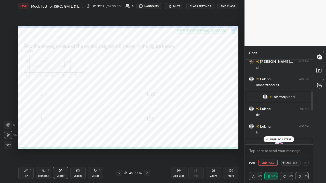
scroll to position [125, 0]
click at [278, 98] on span "nisitha" at bounding box center [278, 97] width 11 height 4
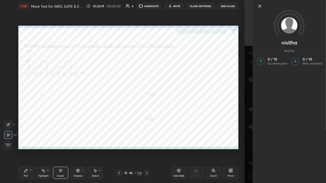
click at [258, 8] on icon at bounding box center [259, 6] width 6 height 6
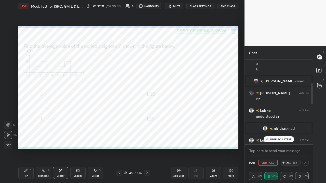
scroll to position [93, 0]
click at [280, 83] on span "[PERSON_NAME]" at bounding box center [279, 82] width 30 height 4
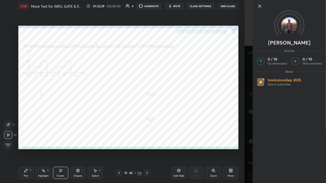
click at [259, 6] on icon at bounding box center [259, 6] width 3 height 3
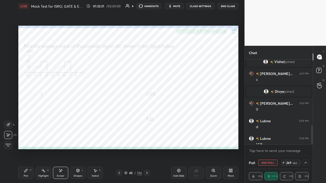
scroll to position [297, 0]
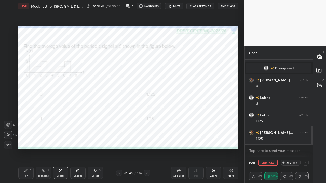
click at [177, 6] on span "mute" at bounding box center [176, 6] width 7 height 4
click at [229, 8] on button "End Class" at bounding box center [227, 6] width 21 height 6
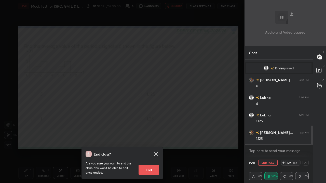
click at [285, 140] on icon at bounding box center [283, 163] width 4 height 4
click at [283, 140] on icon at bounding box center [283, 163] width 4 height 4
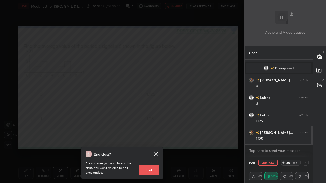
click at [283, 140] on icon at bounding box center [283, 163] width 4 height 4
click at [74, 112] on div "End class? Are you sure you want to end the class? You won’t be able to edit on…" at bounding box center [122, 91] width 244 height 183
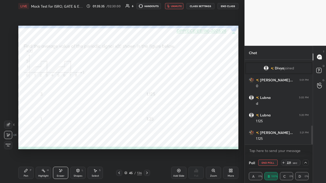
click at [174, 6] on span "unmute" at bounding box center [176, 6] width 11 height 4
click at [26, 140] on div "Pen P" at bounding box center [25, 173] width 15 height 12
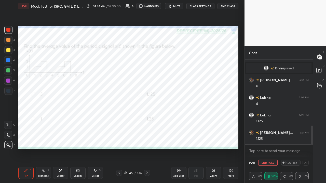
click at [78, 140] on div "Shapes" at bounding box center [78, 176] width 9 height 3
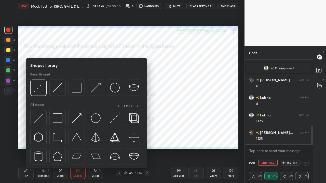
click at [112, 122] on img at bounding box center [115, 118] width 10 height 10
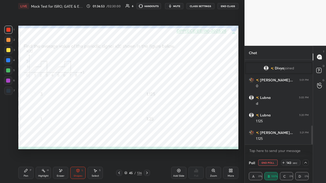
click at [27, 140] on icon at bounding box center [25, 170] width 3 height 3
click at [9, 91] on div at bounding box center [8, 91] width 4 height 4
click at [178, 7] on span "mute" at bounding box center [176, 6] width 7 height 4
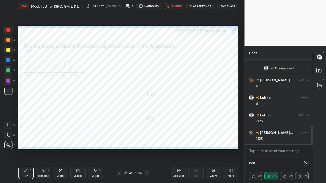
click at [177, 5] on span "unmute" at bounding box center [176, 6] width 11 height 4
click at [147, 140] on icon at bounding box center [147, 173] width 4 height 4
click at [307, 140] on icon at bounding box center [305, 163] width 4 height 4
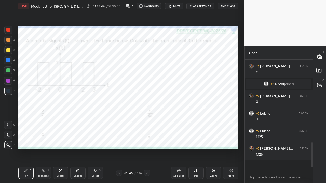
scroll to position [2, 2]
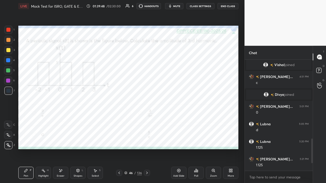
click at [195, 140] on div "Poll" at bounding box center [195, 173] width 15 height 12
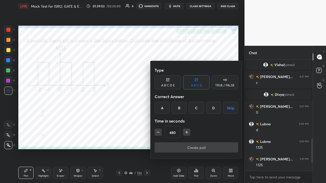
click at [180, 109] on div "B" at bounding box center [178, 108] width 15 height 12
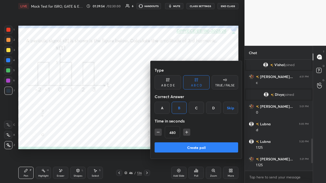
click at [204, 140] on button "Create poll" at bounding box center [195, 147] width 83 height 10
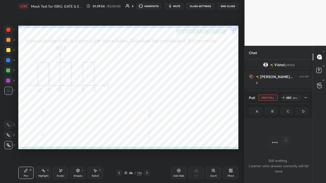
scroll to position [41, 66]
click at [306, 98] on icon at bounding box center [305, 98] width 4 height 4
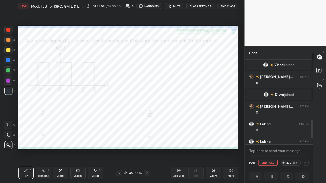
scroll to position [297, 0]
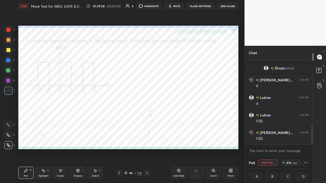
click at [284, 140] on icon at bounding box center [283, 163] width 2 height 0
click at [283, 140] on icon at bounding box center [283, 163] width 4 height 4
click at [177, 7] on span "mute" at bounding box center [176, 6] width 7 height 4
click at [172, 7] on span "unmute" at bounding box center [176, 6] width 11 height 4
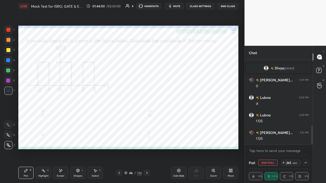
click at [305, 140] on icon at bounding box center [305, 163] width 4 height 4
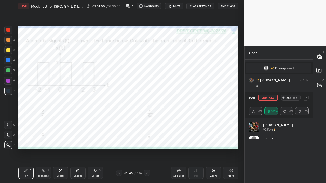
scroll to position [60, 58]
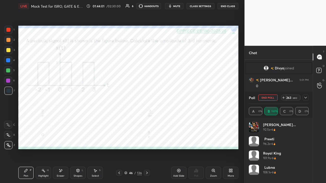
click at [306, 97] on icon at bounding box center [305, 98] width 4 height 4
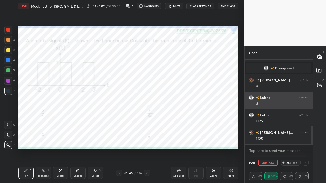
scroll to position [0, 0]
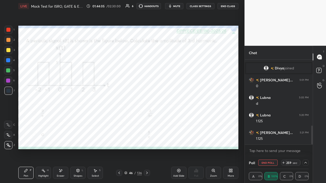
click at [177, 7] on span "mute" at bounding box center [176, 6] width 7 height 4
click at [227, 6] on button "End Class" at bounding box center [227, 6] width 21 height 6
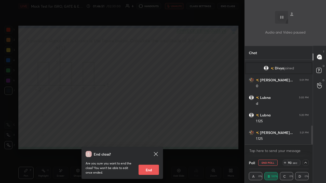
click at [109, 130] on div "End class? Are you sure you want to end the class? You won’t be able to edit on…" at bounding box center [122, 91] width 244 height 183
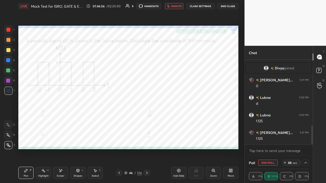
click at [176, 6] on span "unmute" at bounding box center [176, 6] width 11 height 4
click at [145, 140] on icon at bounding box center [147, 173] width 4 height 4
click at [117, 140] on icon at bounding box center [119, 173] width 4 height 4
click at [179, 140] on icon at bounding box center [178, 170] width 3 height 3
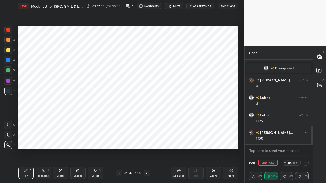
click at [10, 31] on div at bounding box center [8, 30] width 4 height 4
click at [176, 6] on span "mute" at bounding box center [176, 6] width 7 height 4
click at [8, 60] on div at bounding box center [8, 60] width 4 height 4
click at [176, 6] on span "unmute" at bounding box center [176, 6] width 11 height 4
click at [119, 140] on icon at bounding box center [119, 173] width 2 height 3
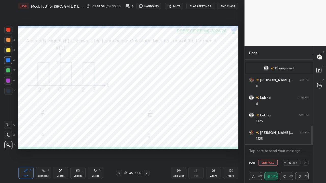
click at [146, 140] on icon at bounding box center [147, 173] width 2 height 3
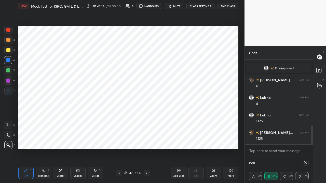
click at [78, 140] on div "Shapes" at bounding box center [78, 176] width 9 height 3
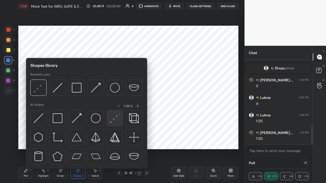
click at [113, 120] on img at bounding box center [115, 118] width 10 height 10
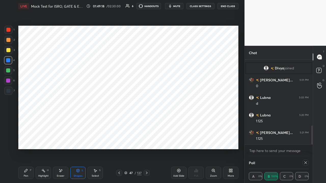
click at [9, 30] on div at bounding box center [8, 30] width 4 height 4
click at [24, 140] on icon at bounding box center [26, 171] width 4 height 4
click at [8, 59] on div at bounding box center [8, 60] width 4 height 4
click at [8, 71] on div at bounding box center [8, 70] width 4 height 4
click at [179, 4] on button "mute" at bounding box center [174, 6] width 18 height 6
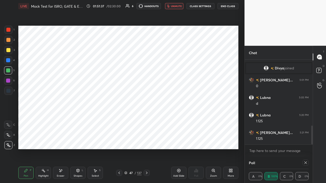
click at [177, 7] on span "unmute" at bounding box center [176, 6] width 11 height 4
click at [177, 7] on span "mute" at bounding box center [176, 6] width 7 height 4
click at [175, 7] on span "unmute" at bounding box center [176, 6] width 11 height 4
click at [305, 140] on icon at bounding box center [305, 163] width 3 height 3
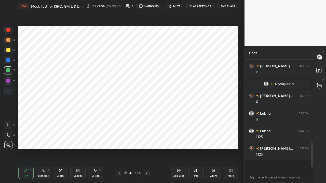
scroll to position [2, 2]
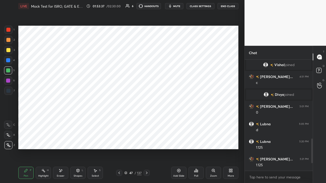
click at [8, 80] on div at bounding box center [8, 81] width 4 height 4
click at [180, 140] on icon at bounding box center [179, 171] width 4 height 4
click at [9, 60] on div at bounding box center [8, 60] width 4 height 4
click at [76, 140] on div "Shapes" at bounding box center [78, 176] width 9 height 3
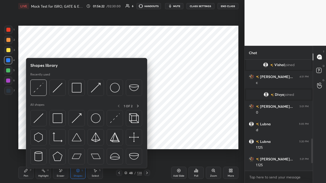
click at [36, 121] on img at bounding box center [39, 118] width 10 height 10
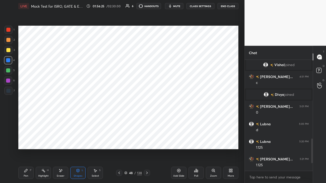
click at [28, 140] on div "Pen P" at bounding box center [25, 173] width 15 height 12
click at [9, 71] on div at bounding box center [8, 70] width 4 height 4
click at [9, 30] on div at bounding box center [8, 30] width 4 height 4
click at [8, 79] on div at bounding box center [8, 81] width 4 height 4
click at [119, 140] on icon at bounding box center [119, 173] width 4 height 4
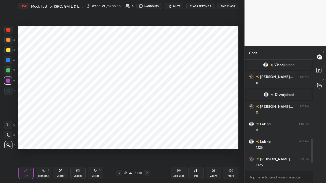
click at [119, 140] on icon at bounding box center [119, 173] width 2 height 3
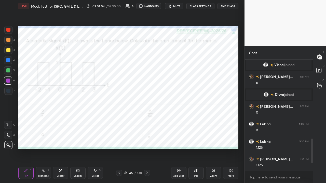
click at [9, 62] on div at bounding box center [8, 60] width 4 height 4
click at [8, 31] on div at bounding box center [8, 30] width 4 height 4
click at [146, 140] on icon at bounding box center [147, 173] width 4 height 4
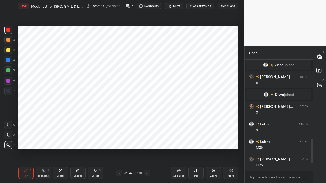
click at [174, 6] on span "mute" at bounding box center [176, 6] width 7 height 4
click at [177, 7] on span "unmute" at bounding box center [176, 6] width 11 height 4
click at [176, 6] on span "mute" at bounding box center [176, 6] width 7 height 4
click at [193, 140] on div "Poll" at bounding box center [195, 173] width 15 height 12
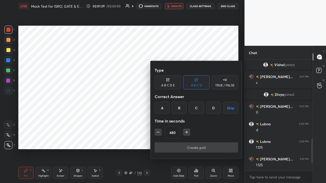
click at [230, 108] on button "Skip" at bounding box center [230, 108] width 15 height 12
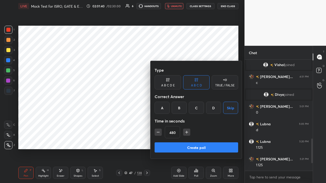
click at [216, 140] on button "Create poll" at bounding box center [195, 147] width 83 height 10
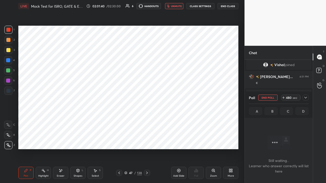
scroll to position [83, 66]
click at [307, 99] on icon at bounding box center [305, 98] width 4 height 4
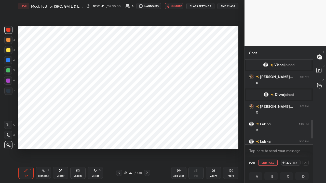
scroll to position [297, 0]
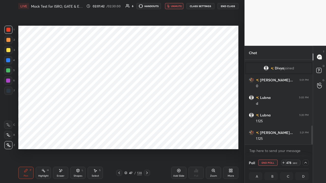
click at [284, 140] on icon at bounding box center [283, 163] width 2 height 0
click at [283, 140] on icon at bounding box center [283, 163] width 4 height 4
click at [176, 6] on span "unmute" at bounding box center [176, 6] width 11 height 4
click at [177, 6] on span "mute" at bounding box center [176, 6] width 7 height 4
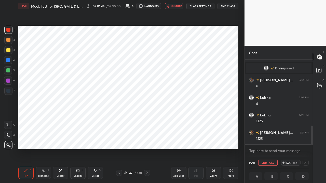
click at [228, 6] on button "End Class" at bounding box center [227, 6] width 21 height 6
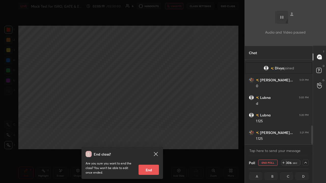
click at [158, 131] on div "End class? Are you sure you want to end the class? You won’t be able to edit on…" at bounding box center [122, 91] width 244 height 183
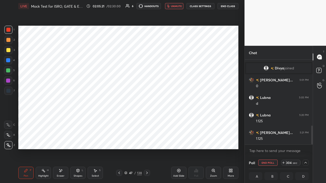
click at [178, 6] on span "unmute" at bounding box center [176, 6] width 11 height 4
click at [146, 140] on icon at bounding box center [147, 173] width 4 height 4
click at [148, 140] on icon at bounding box center [147, 173] width 4 height 4
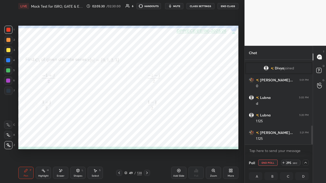
click at [118, 140] on icon at bounding box center [119, 173] width 4 height 4
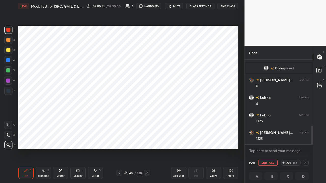
click at [175, 6] on span "mute" at bounding box center [176, 6] width 7 height 4
click at [229, 7] on button "End Class" at bounding box center [227, 6] width 21 height 6
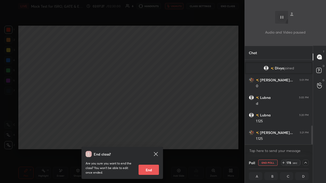
click at [160, 85] on div "End class? Are you sure you want to end the class? You won’t be able to edit on…" at bounding box center [122, 91] width 244 height 183
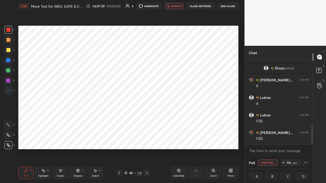
click at [62, 140] on div "Eraser" at bounding box center [61, 176] width 8 height 3
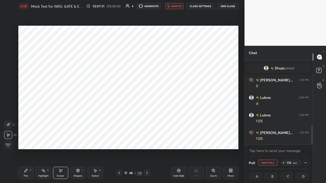
click at [173, 5] on span "unmute" at bounding box center [176, 6] width 11 height 4
click at [146, 140] on icon at bounding box center [147, 173] width 4 height 4
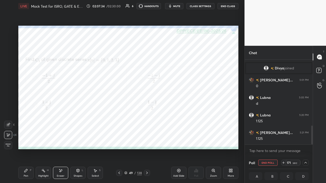
click at [25, 140] on icon at bounding box center [25, 170] width 3 height 3
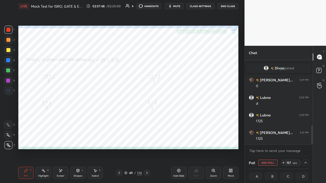
click at [270, 140] on button "End Poll" at bounding box center [267, 163] width 19 height 6
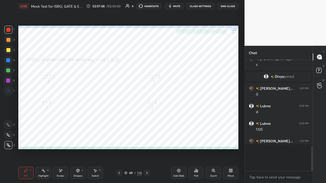
scroll to position [2, 2]
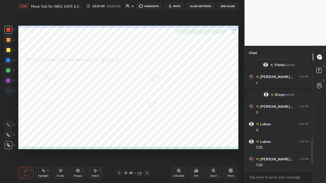
click at [196, 140] on div "Poll" at bounding box center [195, 173] width 15 height 12
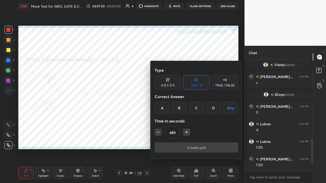
click at [163, 106] on div "A" at bounding box center [161, 108] width 15 height 12
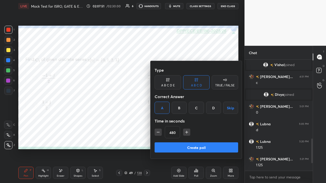
click at [189, 140] on button "Create poll" at bounding box center [195, 147] width 83 height 10
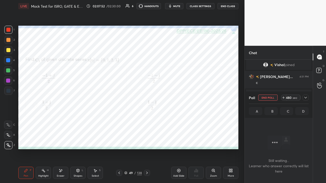
scroll to position [41, 66]
click at [304, 97] on icon at bounding box center [305, 98] width 4 height 4
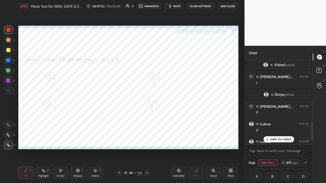
scroll to position [297, 0]
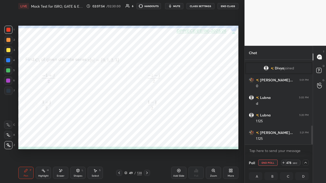
click at [177, 6] on span "mute" at bounding box center [176, 6] width 7 height 4
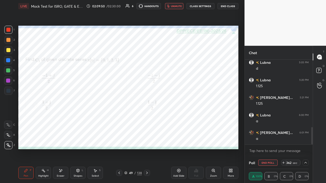
click at [174, 7] on span "unmute" at bounding box center [176, 6] width 11 height 4
click at [176, 6] on span "mute" at bounding box center [176, 6] width 7 height 4
click at [146, 140] on icon at bounding box center [147, 173] width 4 height 4
click at [118, 140] on icon at bounding box center [119, 173] width 4 height 4
click at [179, 140] on icon at bounding box center [179, 171] width 4 height 4
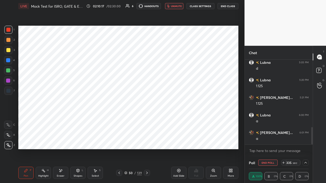
click at [78, 140] on div "Shapes L" at bounding box center [77, 173] width 15 height 12
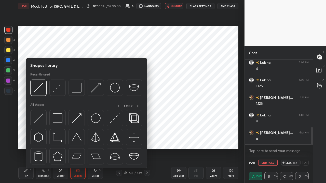
click at [38, 119] on img at bounding box center [39, 118] width 10 height 10
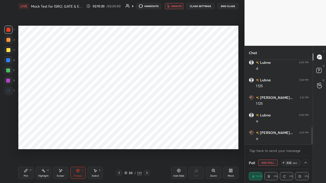
click at [8, 60] on div at bounding box center [8, 60] width 4 height 4
click at [28, 140] on div "Pen" at bounding box center [26, 176] width 5 height 3
click at [77, 140] on div "Shapes L" at bounding box center [77, 173] width 15 height 12
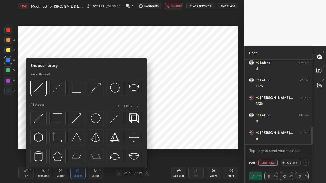
click at [38, 120] on img at bounding box center [39, 118] width 10 height 10
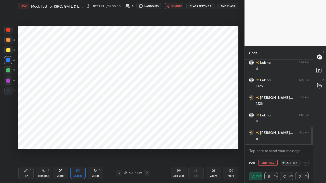
click at [175, 6] on span "unmute" at bounding box center [176, 6] width 11 height 4
click at [176, 6] on span "mute" at bounding box center [176, 6] width 7 height 4
click at [283, 140] on icon at bounding box center [283, 163] width 2 height 0
click at [284, 140] on icon at bounding box center [283, 163] width 4 height 4
click at [284, 140] on icon at bounding box center [283, 163] width 2 height 0
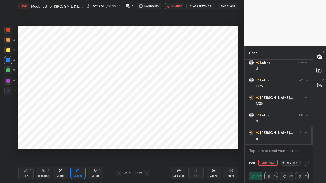
click at [283, 140] on icon at bounding box center [283, 163] width 0 height 2
click at [283, 140] on icon at bounding box center [283, 163] width 4 height 4
click at [283, 140] on icon at bounding box center [283, 163] width 2 height 0
click at [283, 140] on icon at bounding box center [283, 163] width 4 height 4
click at [282, 140] on icon at bounding box center [283, 163] width 4 height 4
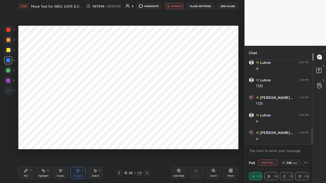
click at [230, 7] on button "End Class" at bounding box center [227, 6] width 21 height 6
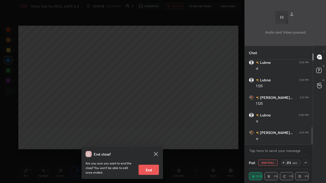
scroll to position [344, 0]
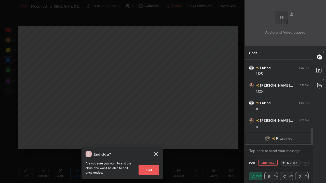
click at [107, 118] on div "End class? Are you sure you want to end the class? You won’t be able to edit on…" at bounding box center [122, 91] width 244 height 183
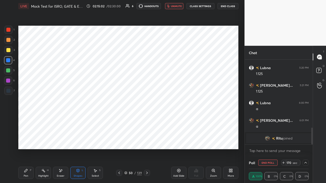
click at [29, 140] on div "Pen P" at bounding box center [25, 173] width 15 height 12
click at [62, 140] on div "Eraser" at bounding box center [61, 176] width 8 height 3
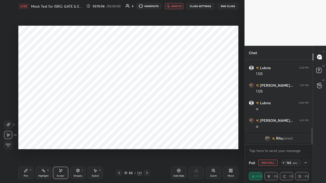
click at [27, 140] on icon at bounding box center [25, 170] width 3 height 3
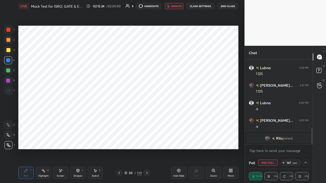
click at [8, 72] on div at bounding box center [8, 70] width 8 height 8
click at [177, 7] on span "unmute" at bounding box center [176, 6] width 11 height 4
click at [177, 6] on span "mute" at bounding box center [176, 6] width 7 height 4
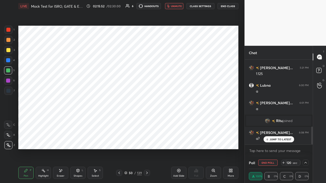
scroll to position [320, 0]
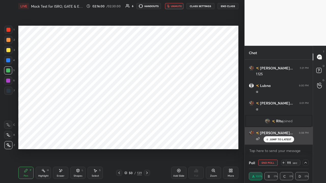
click at [271, 139] on p "JUMP TO LATEST" at bounding box center [280, 139] width 22 height 3
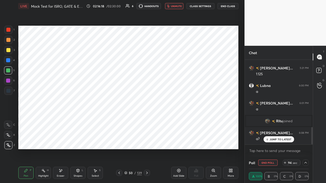
scroll to position [332, 0]
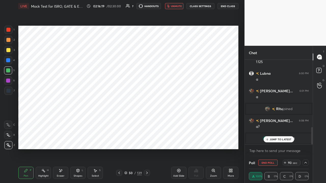
click at [272, 139] on p "JUMP TO LATEST" at bounding box center [280, 139] width 22 height 3
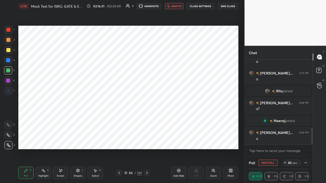
scroll to position [358, 0]
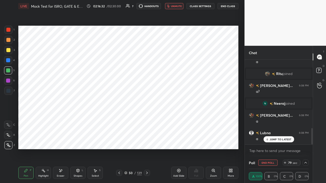
click at [174, 9] on div "LIVE Mock Test for ISRO, GATE & ESE Signals & Systems Part-III 02:16:32 / 02:30…" at bounding box center [128, 6] width 220 height 12
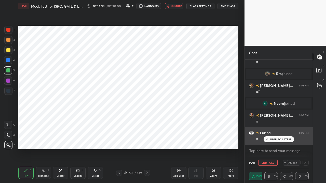
click at [280, 140] on p "JUMP TO LATEST" at bounding box center [280, 139] width 22 height 3
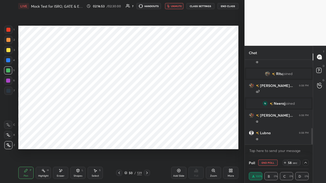
click at [266, 140] on button "End Poll" at bounding box center [267, 163] width 19 height 6
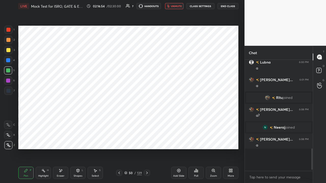
scroll to position [2, 2]
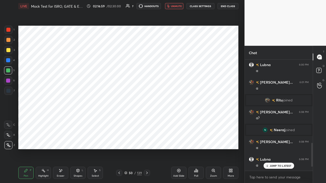
click at [146, 140] on icon at bounding box center [147, 173] width 4 height 4
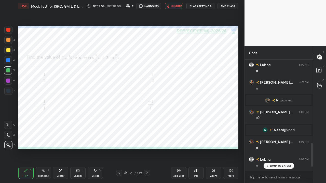
click at [175, 5] on span "unmute" at bounding box center [176, 6] width 11 height 4
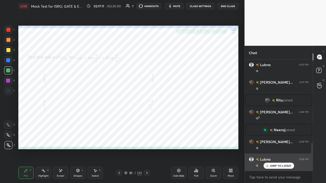
click at [272, 140] on p "JUMP TO LATEST" at bounding box center [280, 165] width 22 height 3
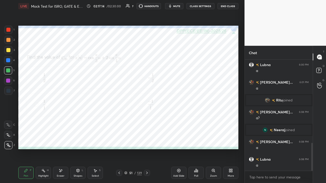
click at [195, 140] on icon at bounding box center [196, 171] width 4 height 4
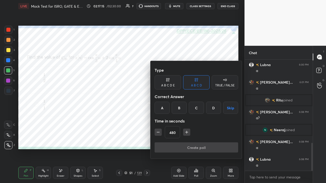
click at [162, 107] on div "A" at bounding box center [161, 108] width 15 height 12
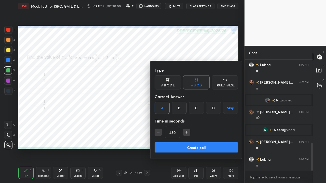
click at [183, 140] on button "Create poll" at bounding box center [195, 147] width 83 height 10
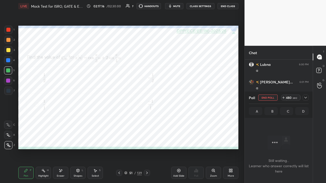
scroll to position [2, 2]
click at [305, 97] on icon at bounding box center [305, 98] width 4 height 4
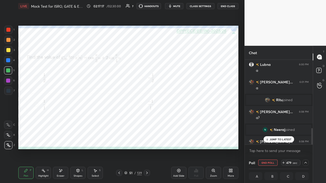
scroll to position [358, 0]
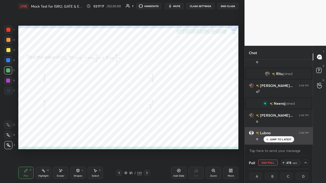
click at [273, 139] on p "JUMP TO LATEST" at bounding box center [280, 139] width 22 height 3
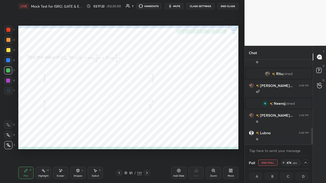
click at [9, 29] on div at bounding box center [8, 30] width 4 height 4
click at [176, 6] on span "mute" at bounding box center [176, 6] width 7 height 4
click at [57, 140] on div "Eraser" at bounding box center [61, 176] width 8 height 3
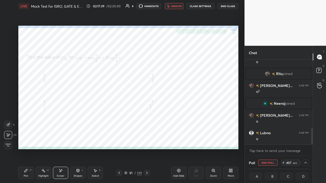
click at [226, 7] on button "End Class" at bounding box center [227, 6] width 21 height 6
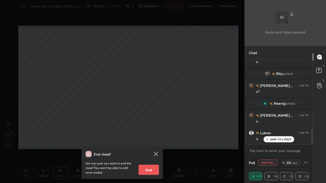
scroll to position [370, 0]
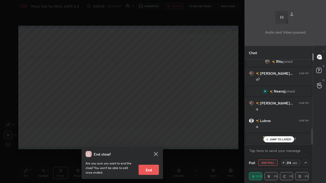
click at [124, 126] on div "End class? Are you sure you want to end the class? You won’t be able to edit on…" at bounding box center [122, 91] width 244 height 183
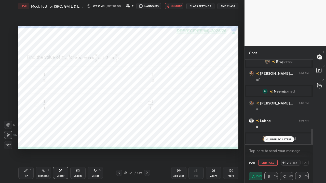
click at [277, 140] on p "JUMP TO LATEST" at bounding box center [280, 139] width 22 height 3
click at [173, 6] on span "unmute" at bounding box center [176, 6] width 11 height 4
click at [27, 140] on icon at bounding box center [26, 171] width 4 height 4
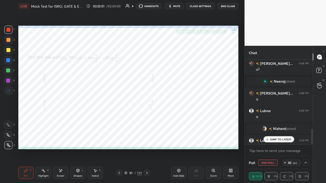
scroll to position [378, 0]
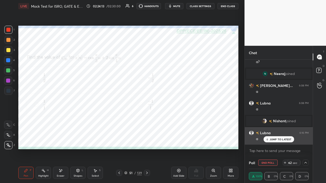
click at [277, 140] on p "JUMP TO LATEST" at bounding box center [280, 139] width 22 height 3
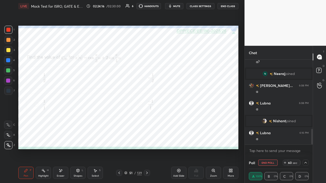
click at [306, 140] on icon at bounding box center [305, 163] width 4 height 4
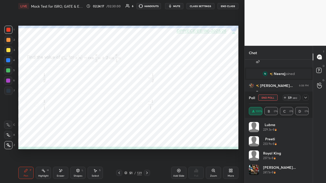
scroll to position [60, 58]
click at [307, 98] on icon at bounding box center [305, 98] width 4 height 4
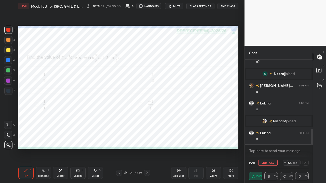
scroll to position [0, 2]
click at [178, 6] on span "mute" at bounding box center [176, 6] width 7 height 4
click at [173, 7] on span "unmute" at bounding box center [176, 6] width 11 height 4
click at [8, 80] on div at bounding box center [8, 81] width 4 height 4
click at [7, 61] on div at bounding box center [8, 60] width 4 height 4
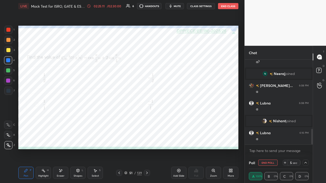
click at [177, 5] on span "mute" at bounding box center [176, 6] width 7 height 4
click at [146, 140] on icon at bounding box center [147, 173] width 4 height 4
click at [306, 140] on icon at bounding box center [305, 163] width 4 height 4
type textarea "x"
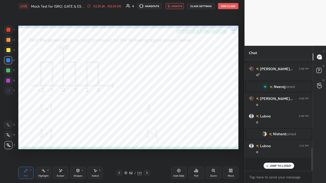
scroll to position [2, 2]
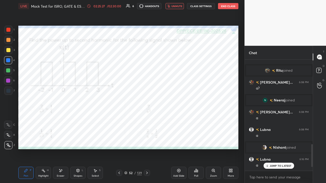
click at [196, 140] on icon at bounding box center [196, 171] width 4 height 4
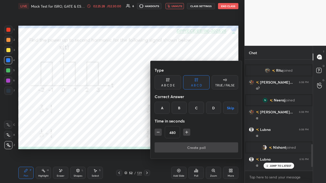
click at [156, 130] on icon "button" at bounding box center [157, 132] width 5 height 5
click at [155, 132] on button "button" at bounding box center [157, 132] width 7 height 7
click at [153, 131] on div "Type A B C D E A B C D TRUE / FALSE Correct Answer A B C D Skip Time in seconds…" at bounding box center [196, 110] width 92 height 98
click at [155, 133] on button "button" at bounding box center [157, 132] width 7 height 7
click at [155, 132] on icon "button" at bounding box center [157, 132] width 5 height 5
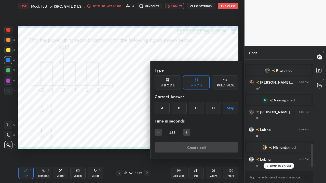
type input "420"
click at [162, 108] on div "A" at bounding box center [161, 108] width 15 height 12
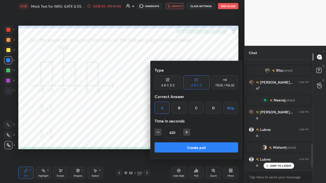
click at [187, 140] on button "Create poll" at bounding box center [195, 147] width 83 height 10
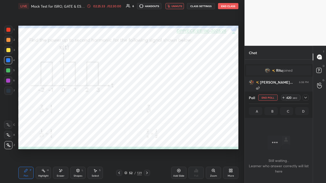
scroll to position [41, 66]
click at [304, 98] on icon at bounding box center [305, 98] width 4 height 4
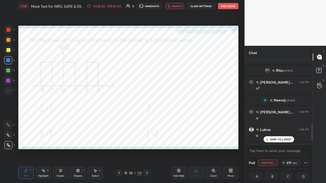
scroll to position [377, 0]
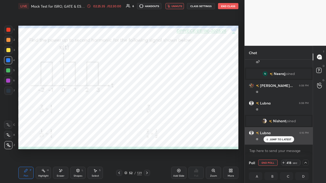
click at [282, 139] on p "JUMP TO LATEST" at bounding box center [280, 139] width 22 height 3
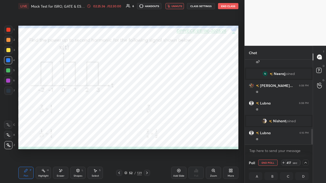
click at [176, 7] on span "unmute" at bounding box center [176, 6] width 11 height 4
click at [178, 5] on span "mute" at bounding box center [176, 6] width 7 height 4
click at [171, 6] on button "unmute" at bounding box center [174, 6] width 18 height 6
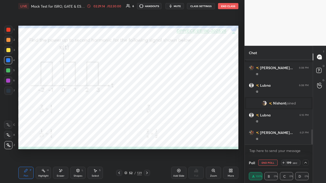
click at [62, 140] on icon at bounding box center [61, 171] width 4 height 4
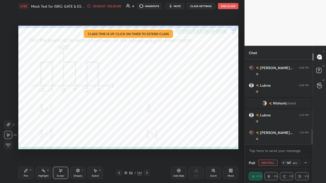
click at [26, 140] on div "Pen" at bounding box center [26, 176] width 5 height 3
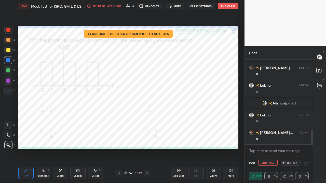
click at [9, 70] on div at bounding box center [8, 70] width 4 height 4
click at [225, 6] on button "End Class" at bounding box center [228, 6] width 20 height 6
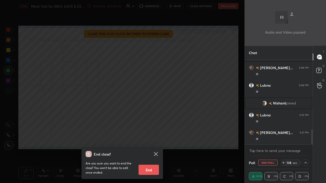
click at [150, 140] on button "End" at bounding box center [148, 170] width 20 height 10
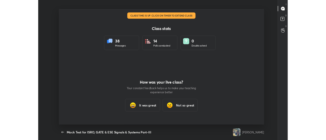
scroll to position [151, 322]
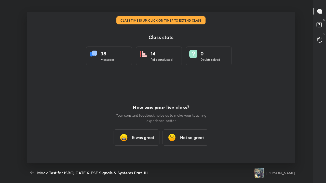
click at [143, 136] on h3 "It was great" at bounding box center [143, 138] width 22 height 6
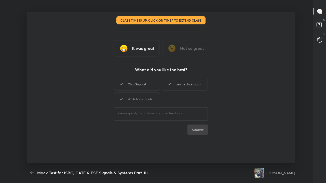
click at [146, 85] on div "Chat Support" at bounding box center [137, 84] width 46 height 13
click at [144, 98] on div "Whiteboard Tools" at bounding box center [137, 99] width 46 height 13
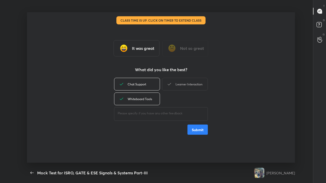
click at [180, 82] on div "Learner Interaction" at bounding box center [185, 84] width 46 height 13
click at [195, 130] on button "Submit" at bounding box center [197, 130] width 20 height 10
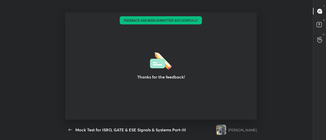
scroll to position [25330, 25117]
type textarea "x"
